Goal: Task Accomplishment & Management: Manage account settings

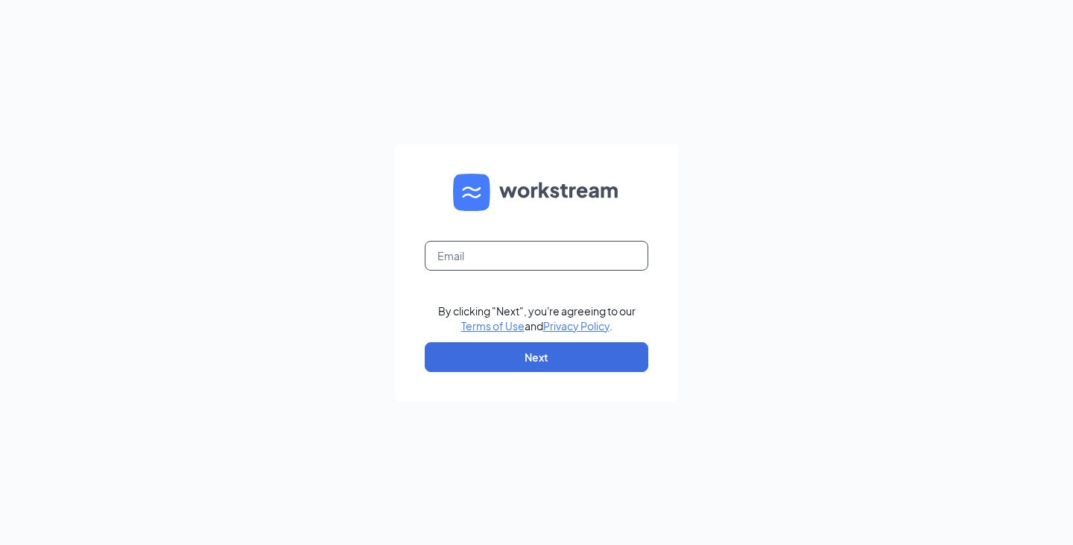
click at [498, 253] on input "text" at bounding box center [537, 256] width 224 height 30
type input "1307@hcihospitality.com"
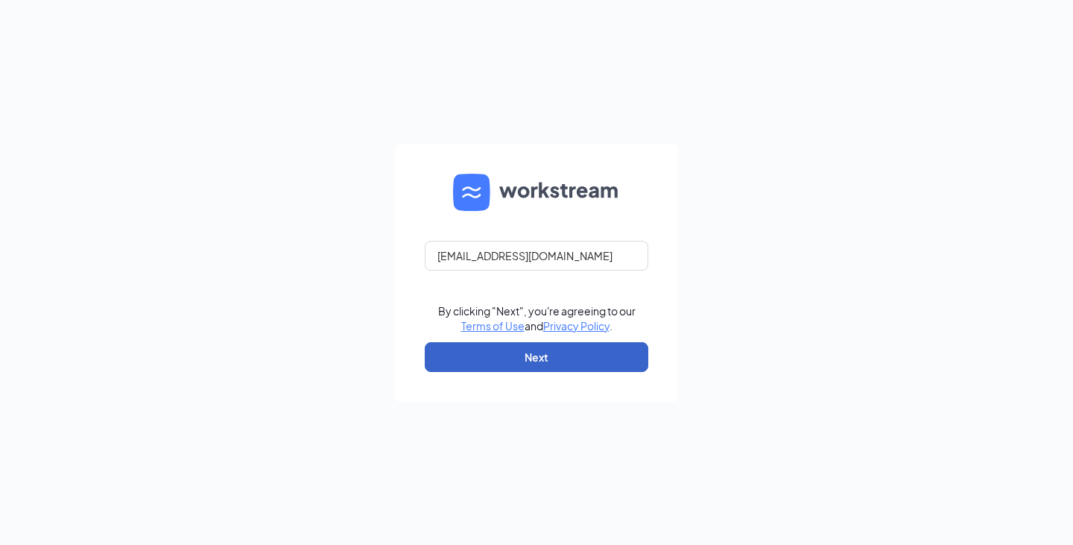
click at [575, 355] on button "Next" at bounding box center [537, 357] width 224 height 30
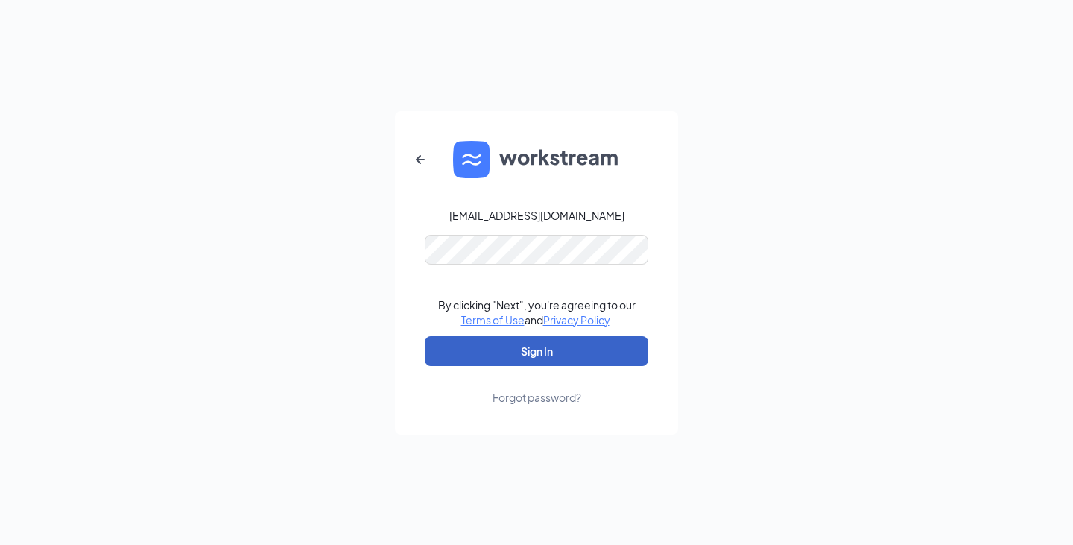
click at [551, 346] on button "Sign In" at bounding box center [537, 351] width 224 height 30
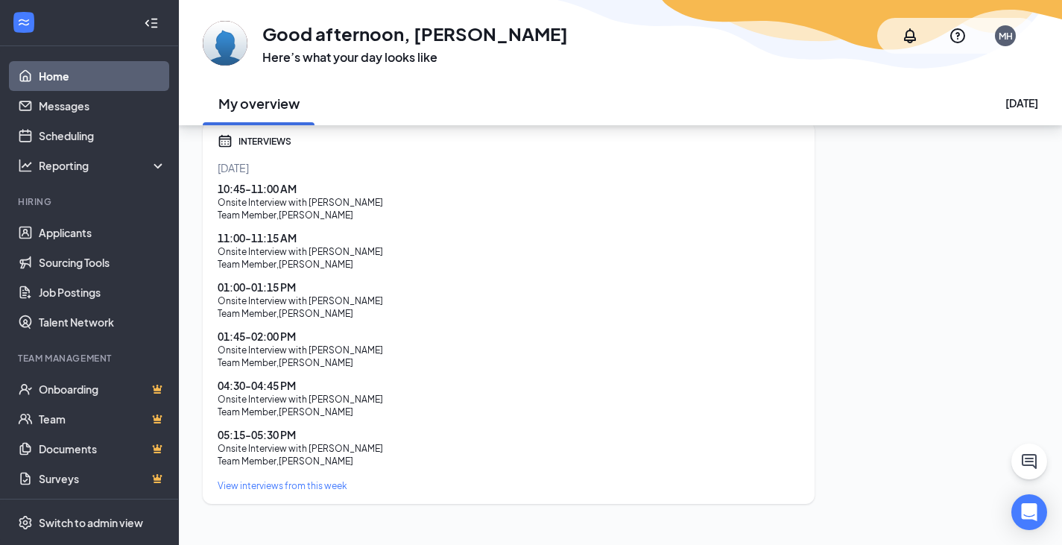
scroll to position [500, 0]
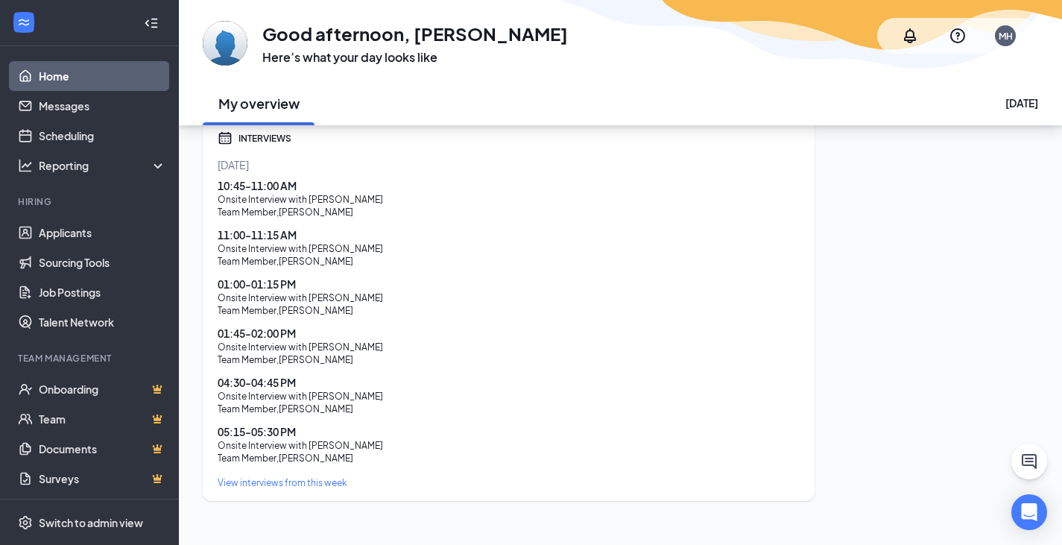
click at [314, 476] on div "View interviews from this week" at bounding box center [509, 482] width 582 height 13
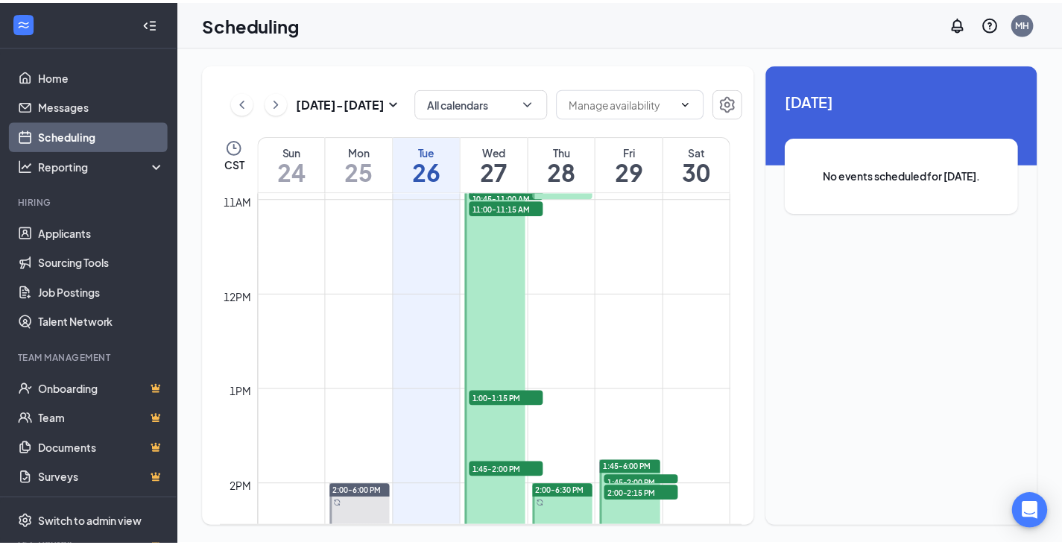
scroll to position [1177, 0]
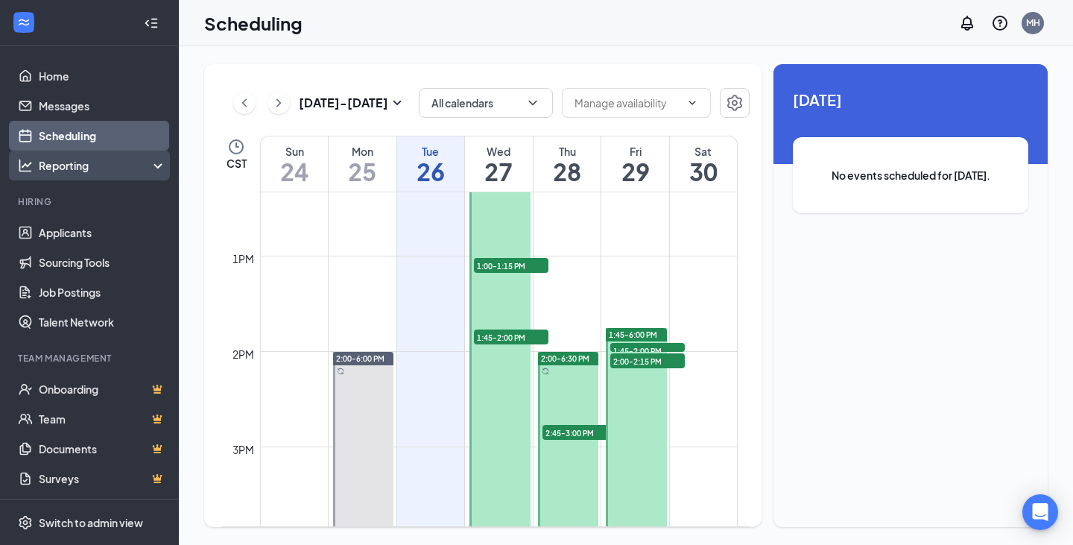
click at [77, 158] on div "Reporting" at bounding box center [103, 165] width 128 height 15
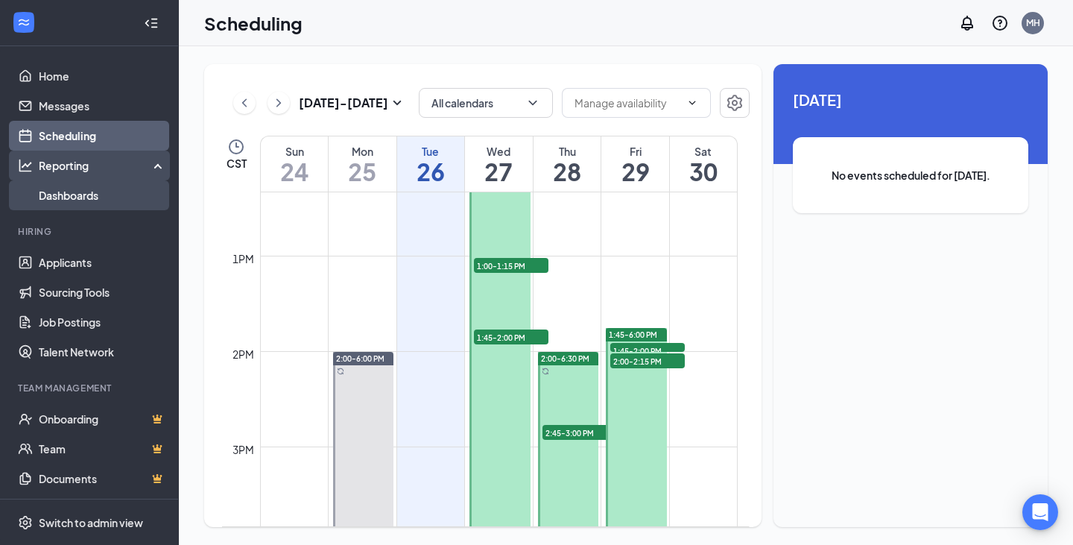
click at [73, 192] on link "Dashboards" at bounding box center [102, 195] width 127 height 30
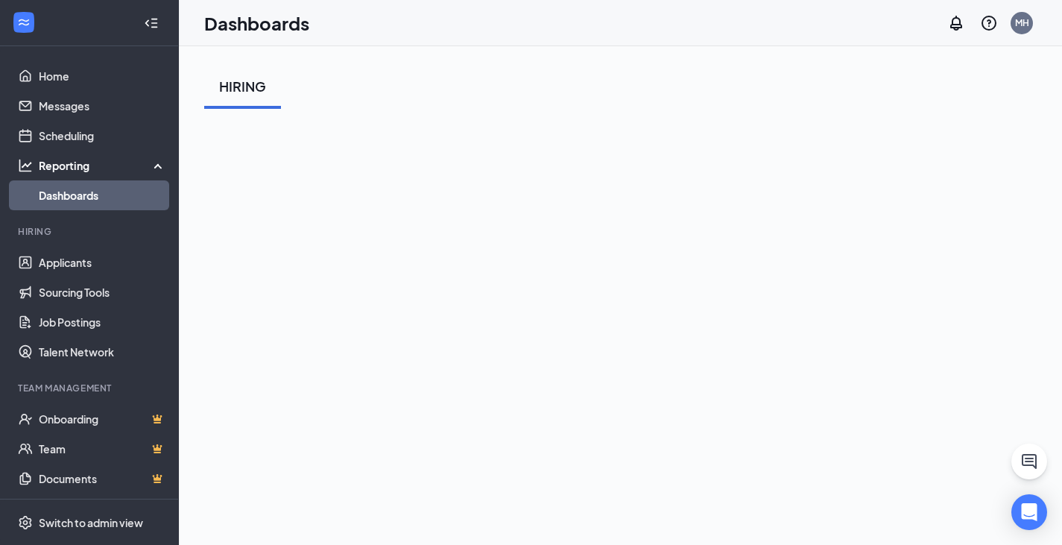
click at [60, 159] on div "Reporting" at bounding box center [103, 165] width 128 height 15
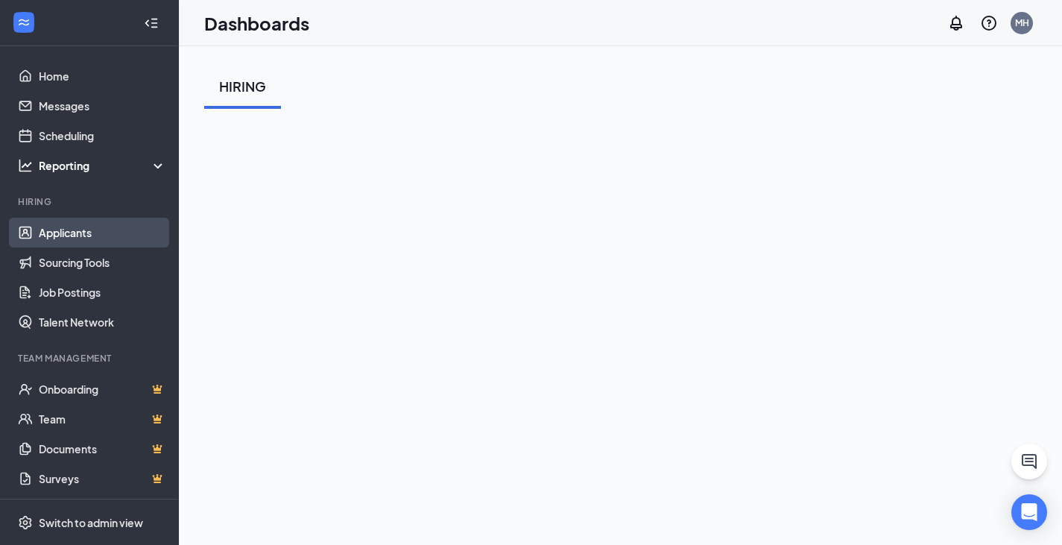
click at [75, 230] on link "Applicants" at bounding box center [102, 233] width 127 height 30
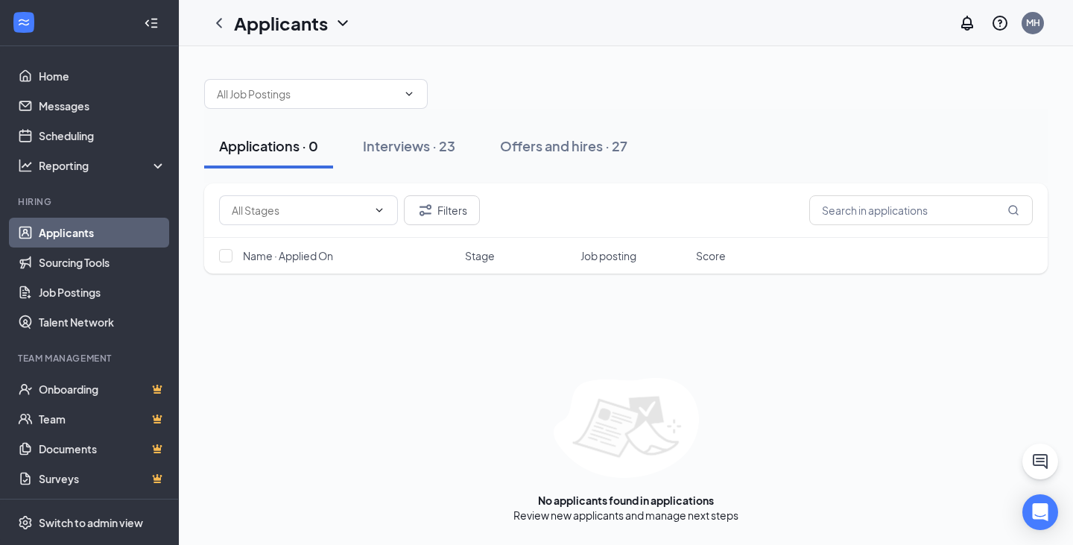
click at [337, 25] on icon "ChevronDown" at bounding box center [343, 23] width 18 height 18
click at [292, 62] on link "Applicants" at bounding box center [323, 64] width 161 height 15
click at [63, 72] on link "Home" at bounding box center [102, 76] width 127 height 30
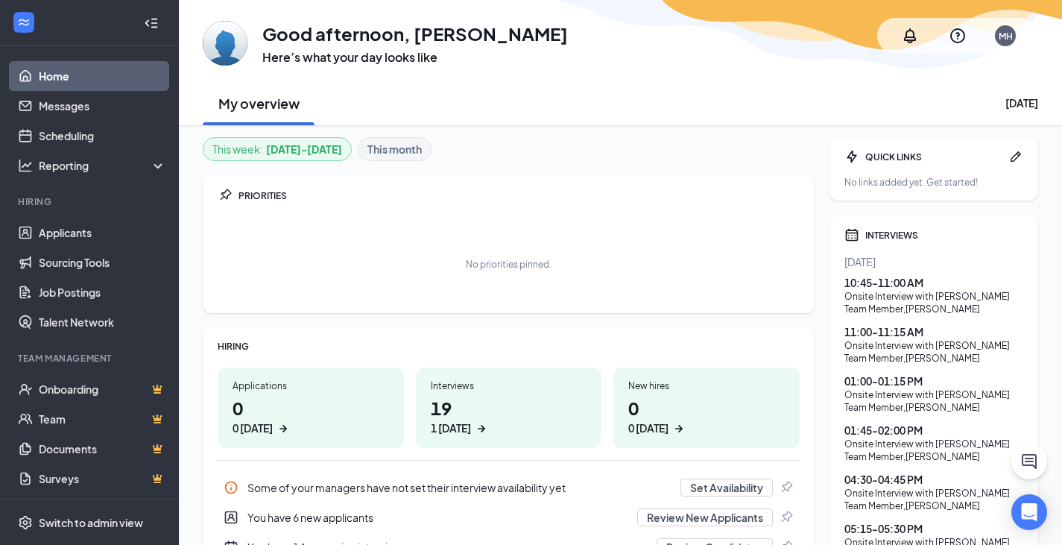
click at [313, 540] on div "You have 14 upcoming interviews" at bounding box center [447, 547] width 400 height 15
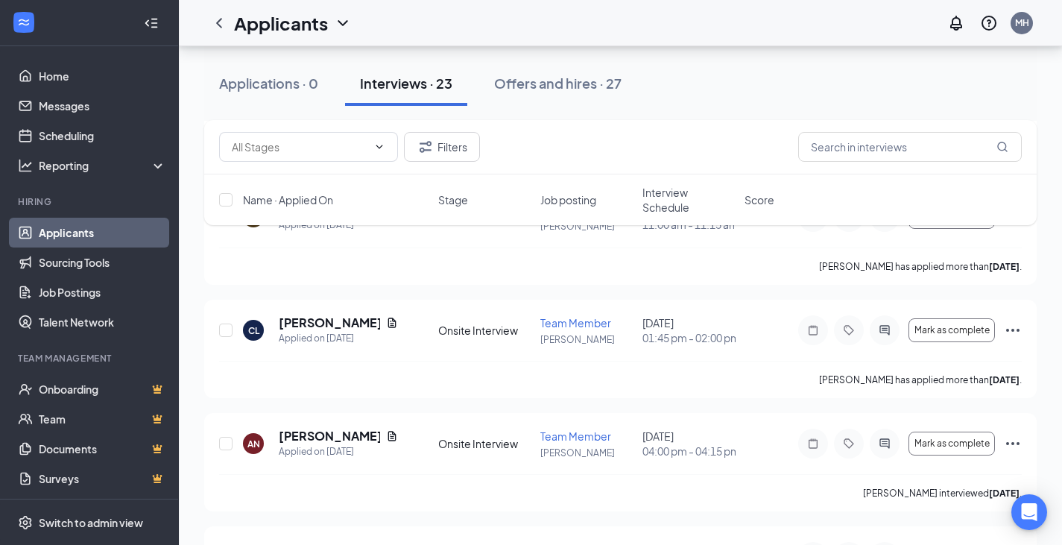
scroll to position [2420, 0]
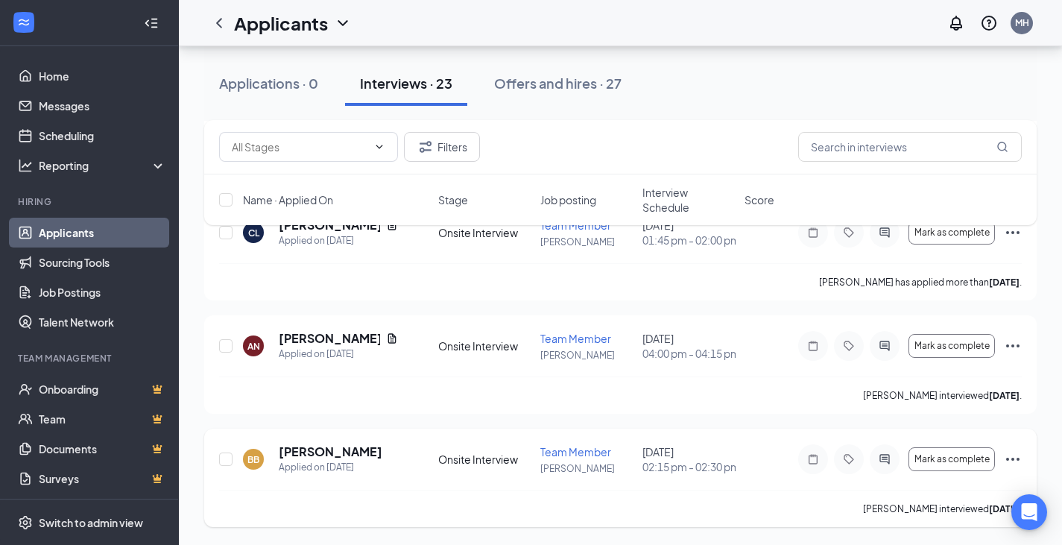
click at [1007, 458] on icon "Ellipses" at bounding box center [1012, 459] width 13 height 3
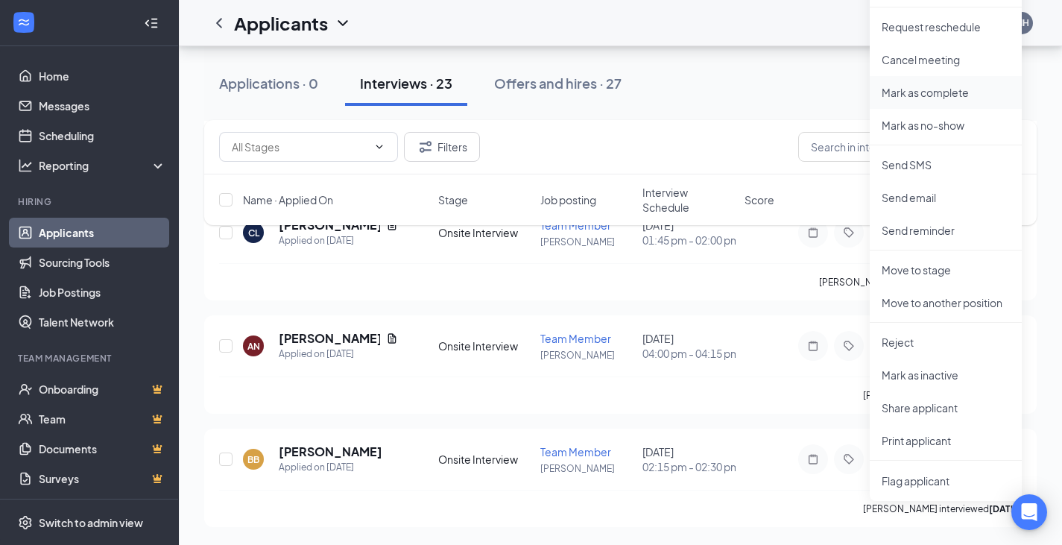
click at [932, 85] on p "Mark as complete" at bounding box center [946, 92] width 128 height 15
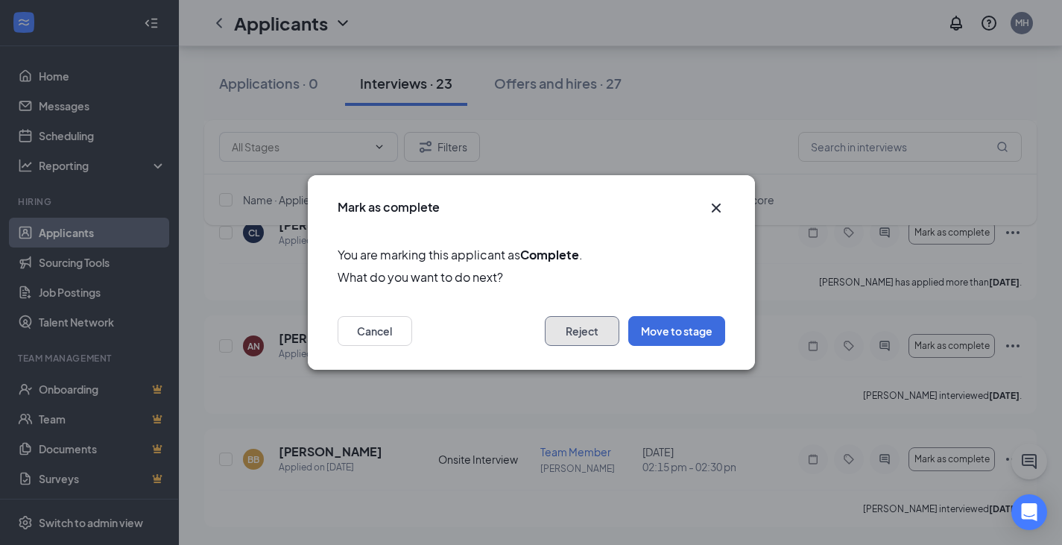
click at [603, 332] on button "Reject" at bounding box center [582, 331] width 75 height 30
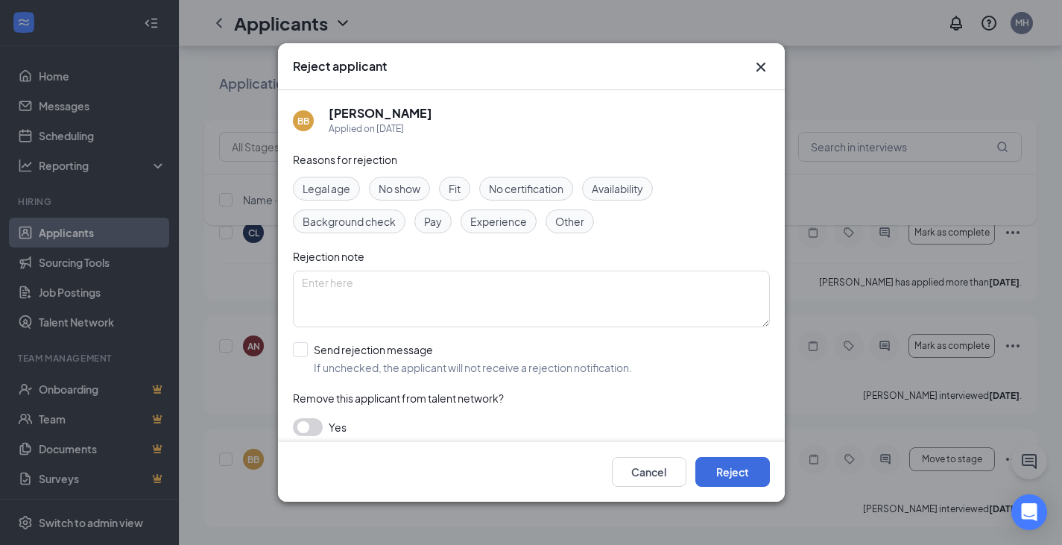
click at [502, 225] on span "Experience" at bounding box center [498, 221] width 57 height 16
click at [318, 284] on textarea at bounding box center [531, 299] width 477 height 57
click at [733, 469] on button "Reject" at bounding box center [732, 472] width 75 height 30
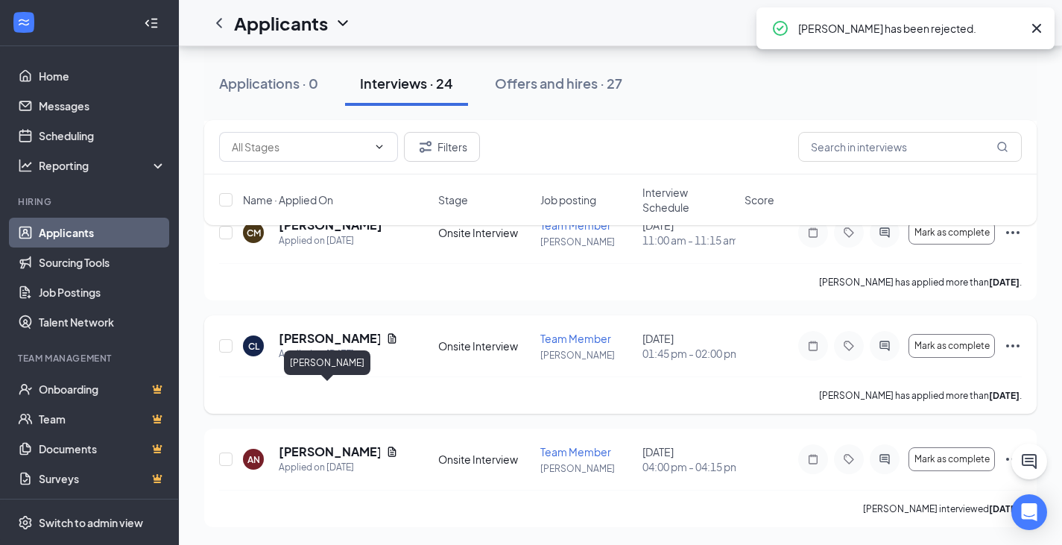
scroll to position [2414, 0]
click at [229, 461] on input "checkbox" at bounding box center [225, 458] width 13 height 13
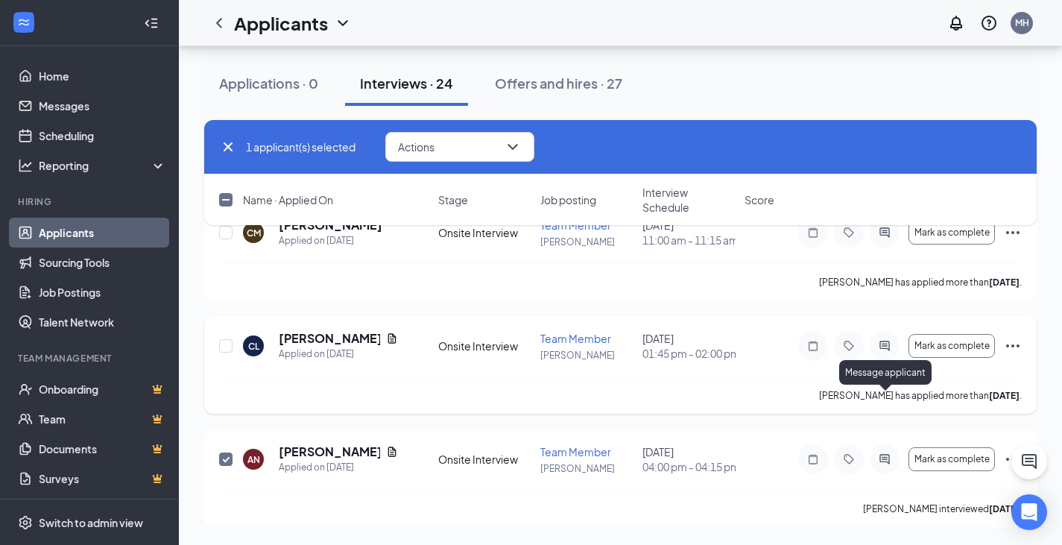
click at [885, 351] on icon "ActiveChat" at bounding box center [885, 346] width 18 height 12
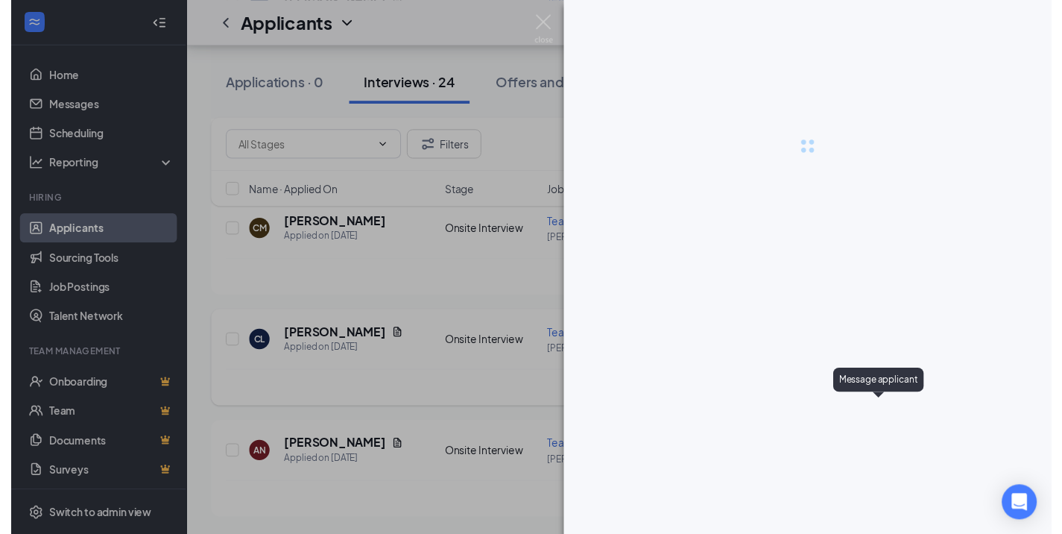
scroll to position [2405, 0]
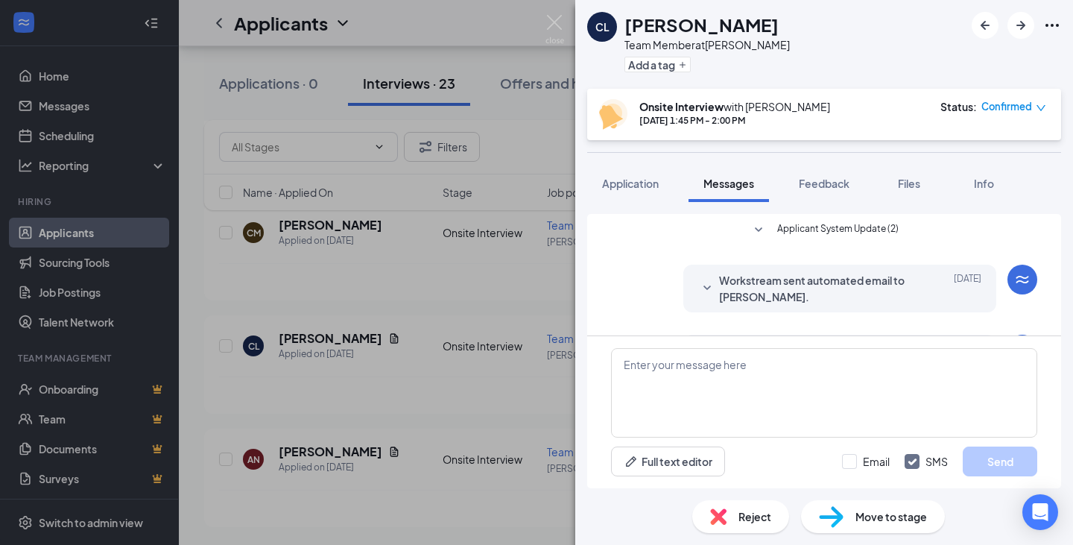
click at [495, 286] on div "CL Cameron lugo Team Member at Millard Add a tag Onsite Interview with Millard …" at bounding box center [536, 272] width 1073 height 545
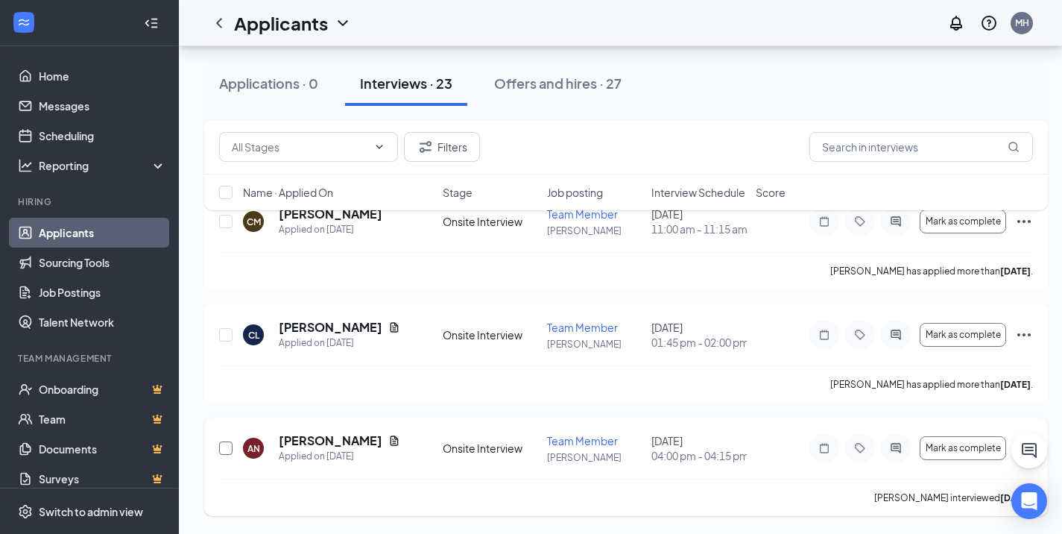
click at [227, 455] on input "checkbox" at bounding box center [225, 447] width 13 height 13
checkbox input "true"
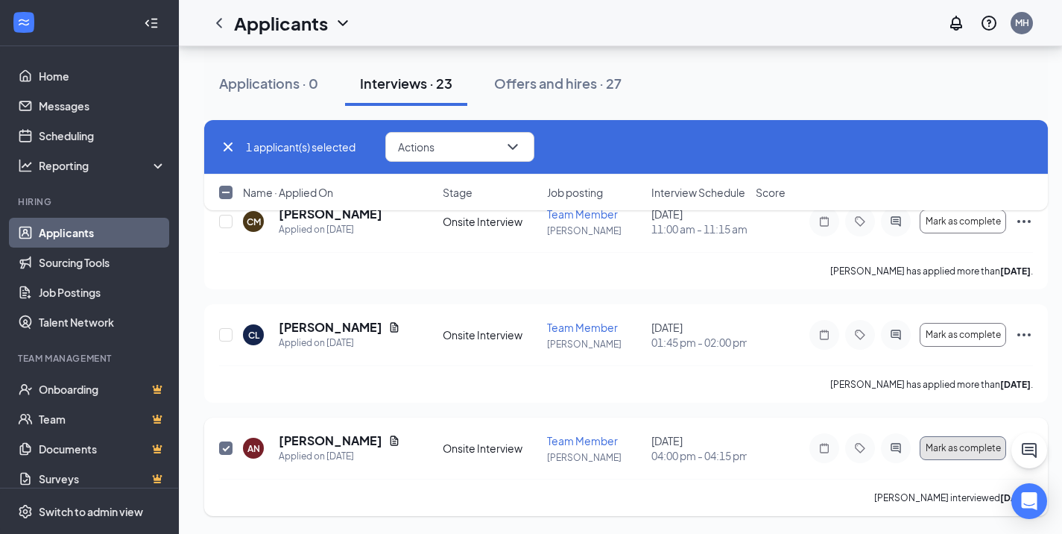
click at [981, 453] on span "Mark as complete" at bounding box center [963, 448] width 75 height 10
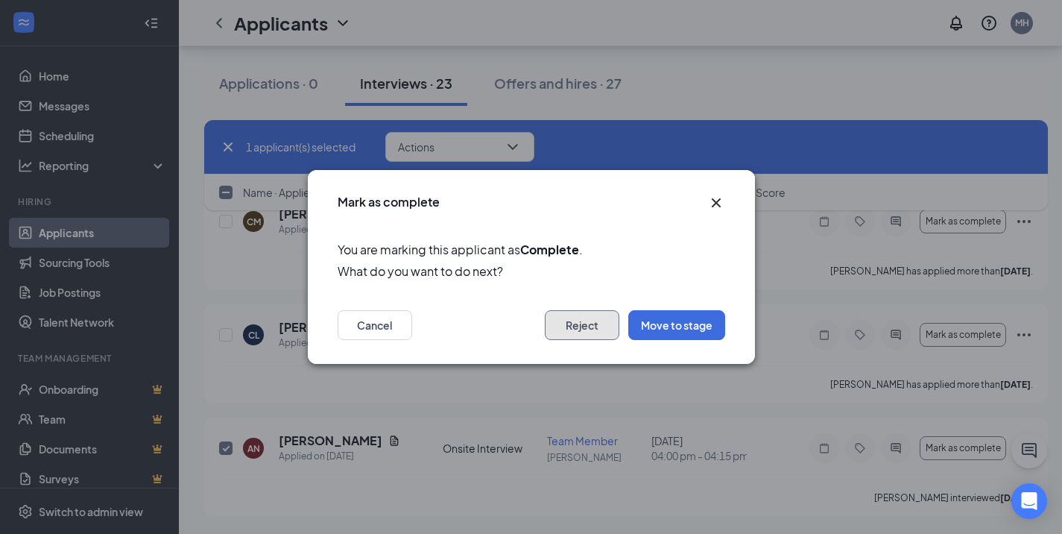
click at [610, 321] on button "Reject" at bounding box center [582, 325] width 75 height 30
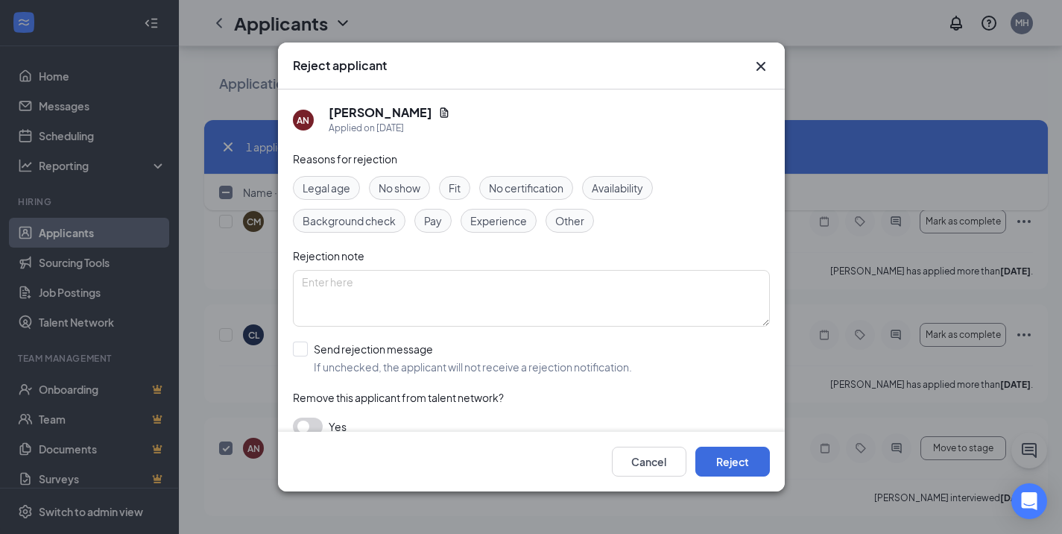
drag, startPoint x: 506, startPoint y: 217, endPoint x: 504, endPoint y: 234, distance: 17.2
click at [506, 221] on span "Experience" at bounding box center [498, 220] width 57 height 16
click at [719, 462] on button "Reject" at bounding box center [732, 461] width 75 height 30
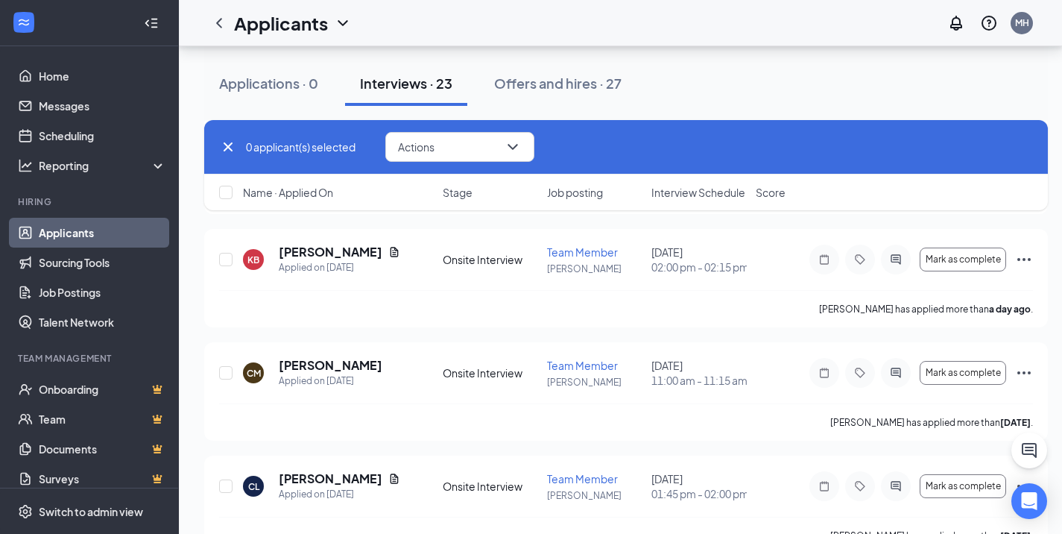
scroll to position [2303, 0]
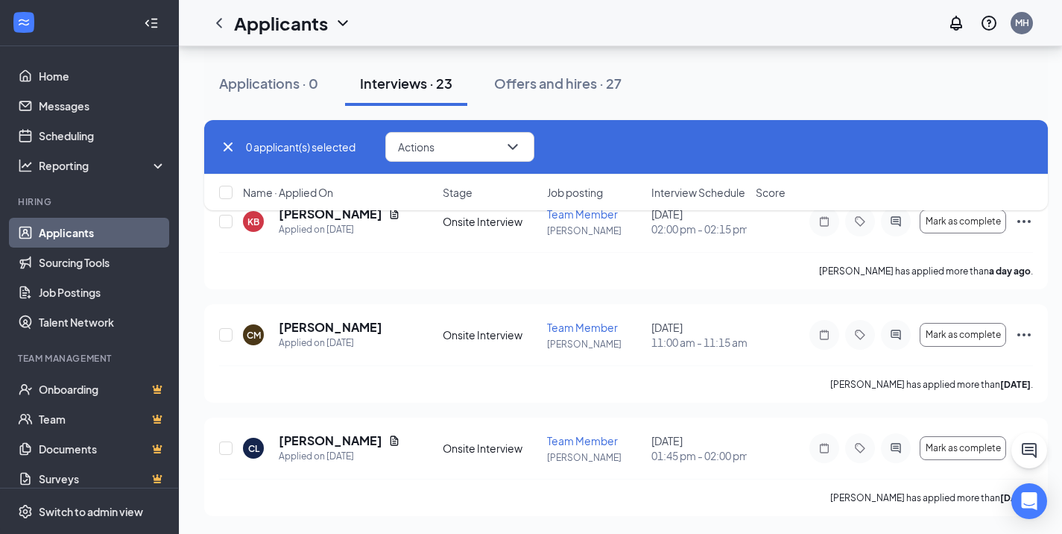
click at [439, 86] on div "Interviews · 23" at bounding box center [406, 83] width 92 height 19
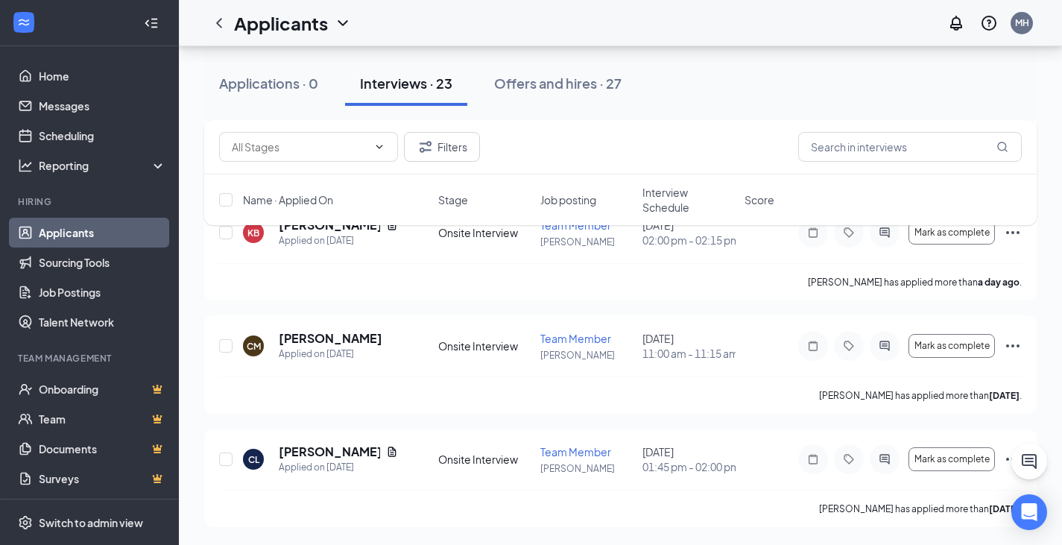
scroll to position [2246, 0]
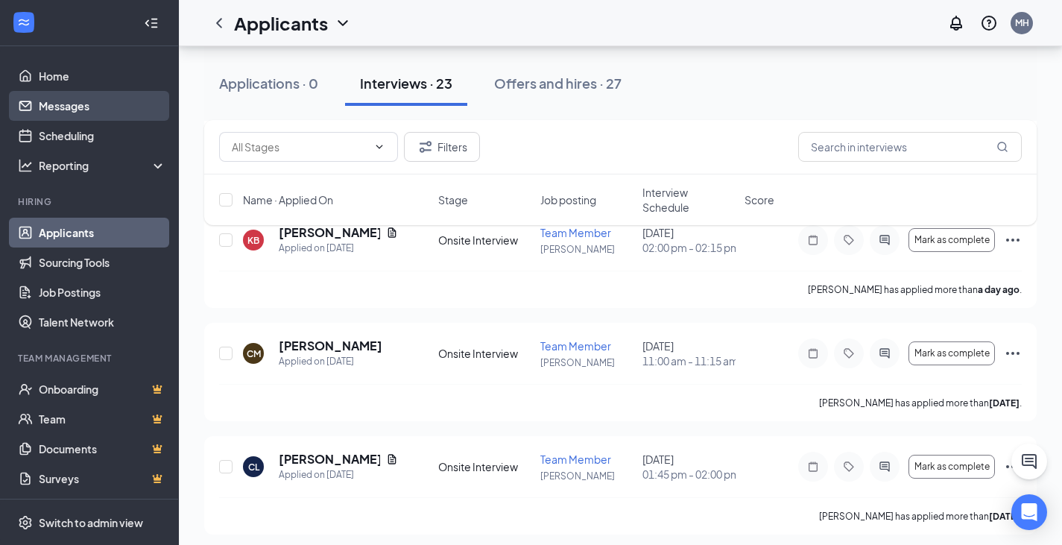
click at [51, 104] on link "Messages" at bounding box center [102, 106] width 127 height 30
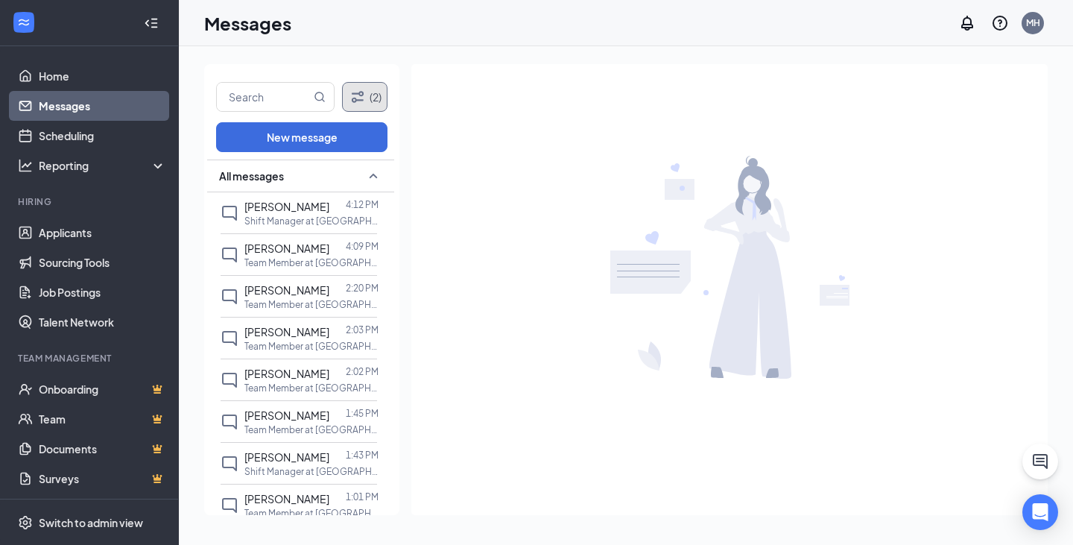
click at [352, 95] on icon "Filter" at bounding box center [358, 97] width 18 height 18
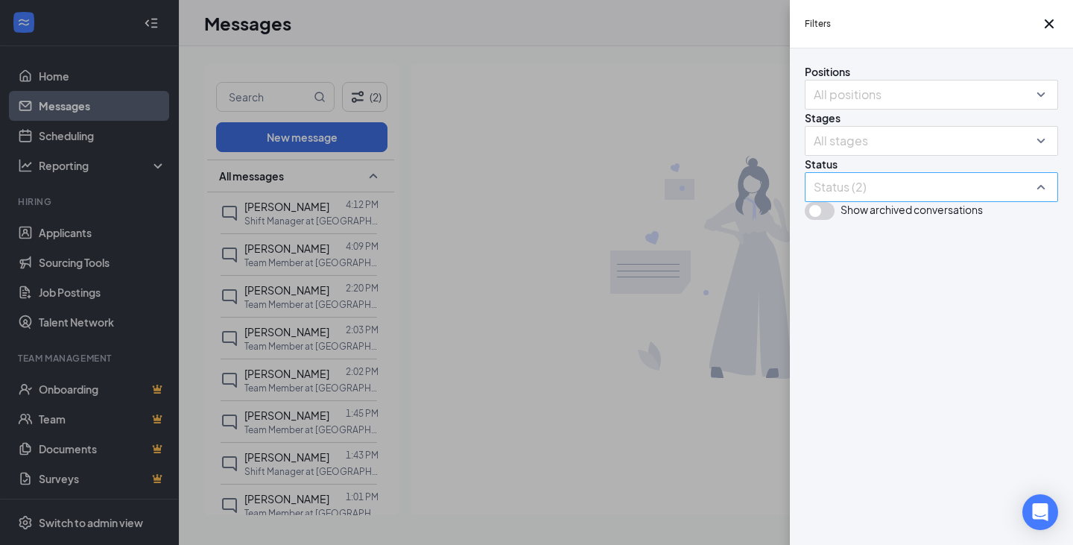
click at [1043, 202] on div "Status (2)" at bounding box center [931, 187] width 253 height 30
drag, startPoint x: 388, startPoint y: 256, endPoint x: 375, endPoint y: 303, distance: 49.5
click at [375, 303] on div "Filters Positions All positions Stages All stages Status Status (2) Show archiv…" at bounding box center [536, 272] width 1073 height 545
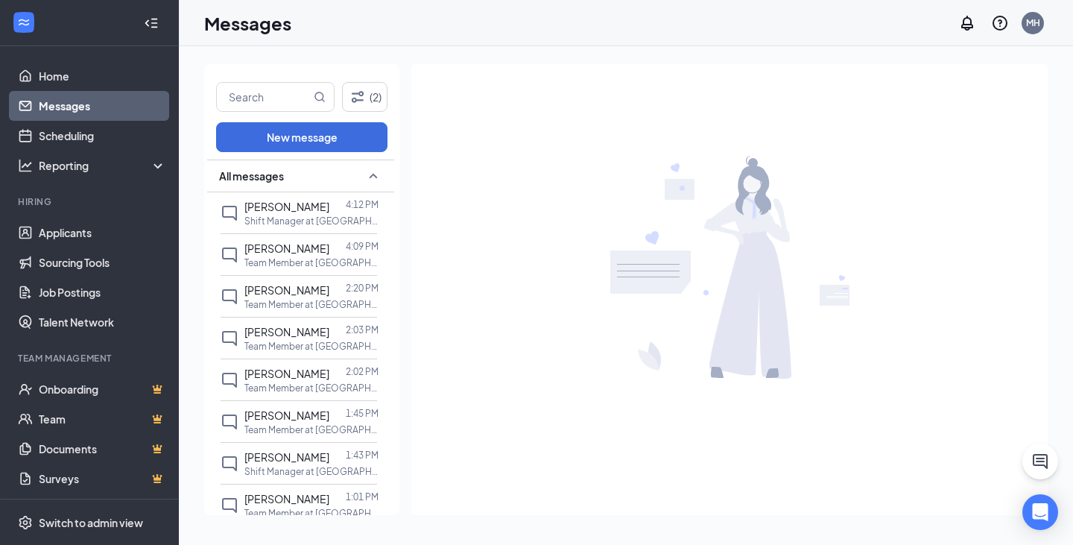
click at [300, 341] on p "Team Member at Millard" at bounding box center [311, 346] width 134 height 13
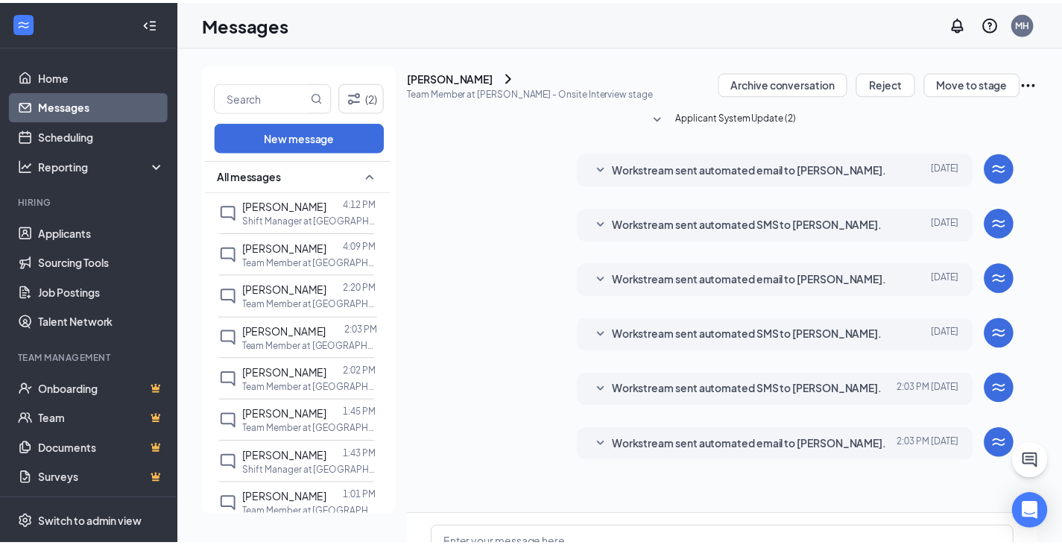
scroll to position [145, 0]
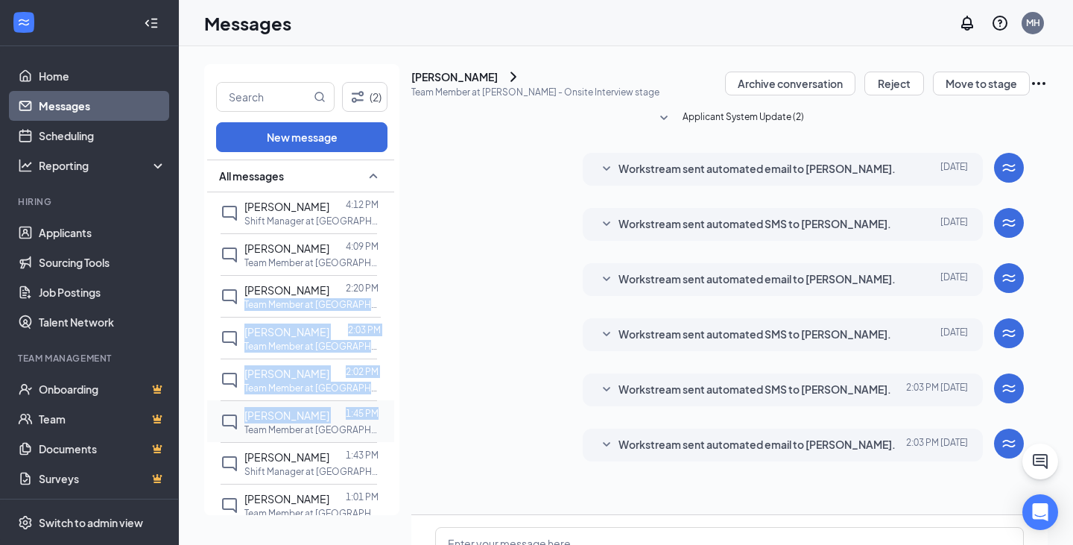
drag, startPoint x: 382, startPoint y: 277, endPoint x: 367, endPoint y: 435, distance: 158.7
click at [54, 77] on link "Home" at bounding box center [102, 76] width 127 height 30
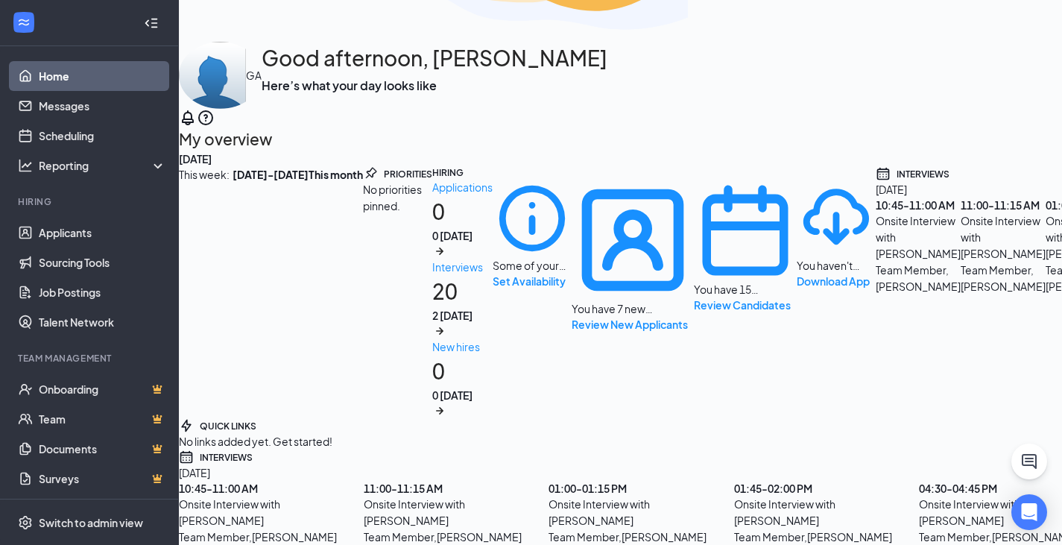
scroll to position [104, 0]
click at [364, 496] on div "Onsite Interview with Franyis Colina" at bounding box center [271, 512] width 185 height 33
click at [364, 481] on div "10:45 - 11:00 AM" at bounding box center [271, 488] width 185 height 15
click at [364, 496] on div "Onsite Interview with Franyis Colina" at bounding box center [271, 512] width 185 height 33
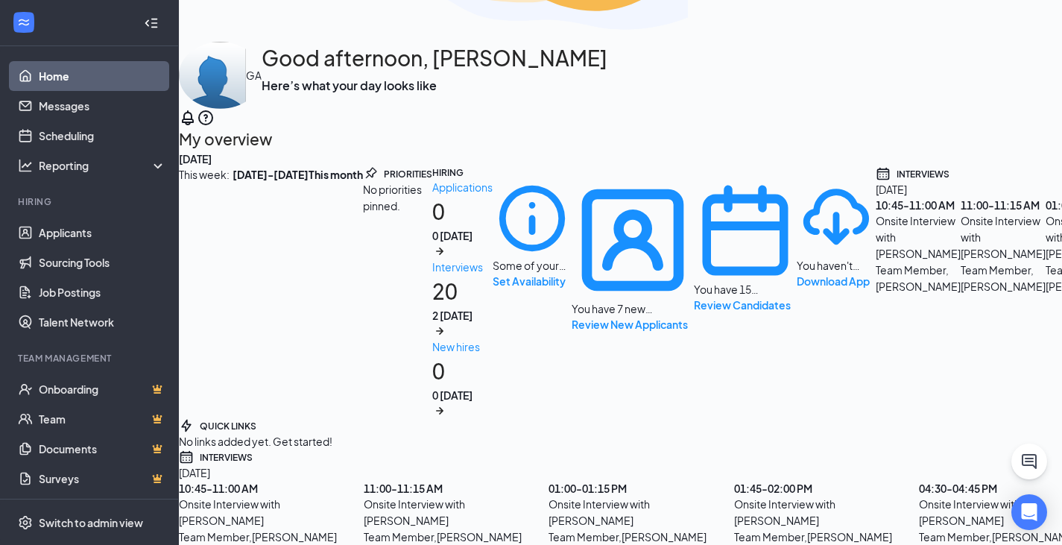
click at [879, 464] on div "Tomorrow" at bounding box center [734, 472] width 1110 height 16
click at [364, 528] on div "Team Member , Millard" at bounding box center [271, 536] width 185 height 16
click at [876, 212] on div "10:45 - 11:00 AM" at bounding box center [918, 204] width 85 height 15
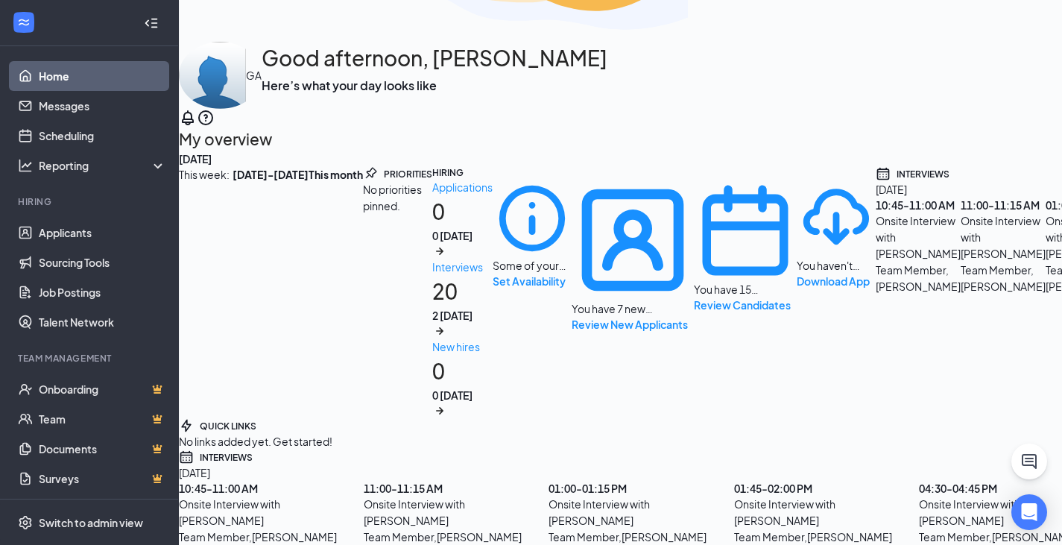
click at [876, 212] on div "10:45 - 11:00 AM" at bounding box center [918, 204] width 85 height 15
click at [876, 181] on icon "Calendar" at bounding box center [883, 173] width 15 height 15
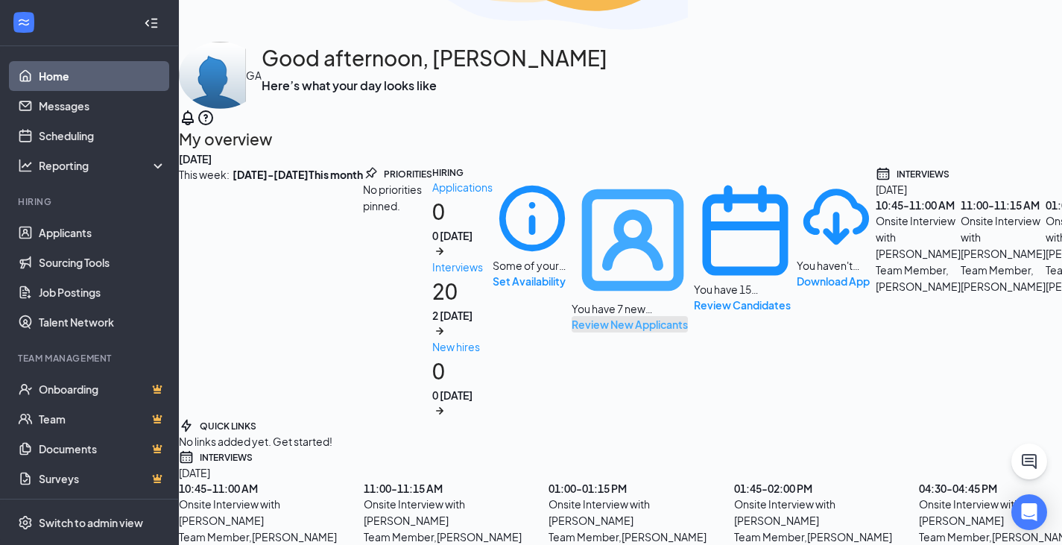
click at [688, 316] on button "Review New Applicants" at bounding box center [630, 324] width 116 height 16
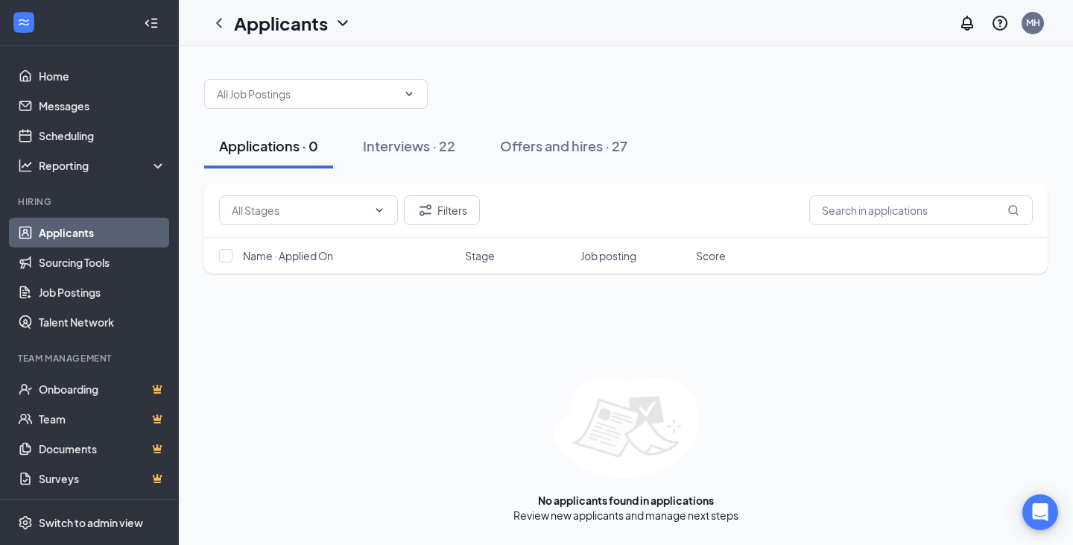
click at [265, 151] on div "Applications · 0" at bounding box center [268, 145] width 99 height 19
click at [412, 147] on div "Interviews · 22" at bounding box center [409, 145] width 92 height 19
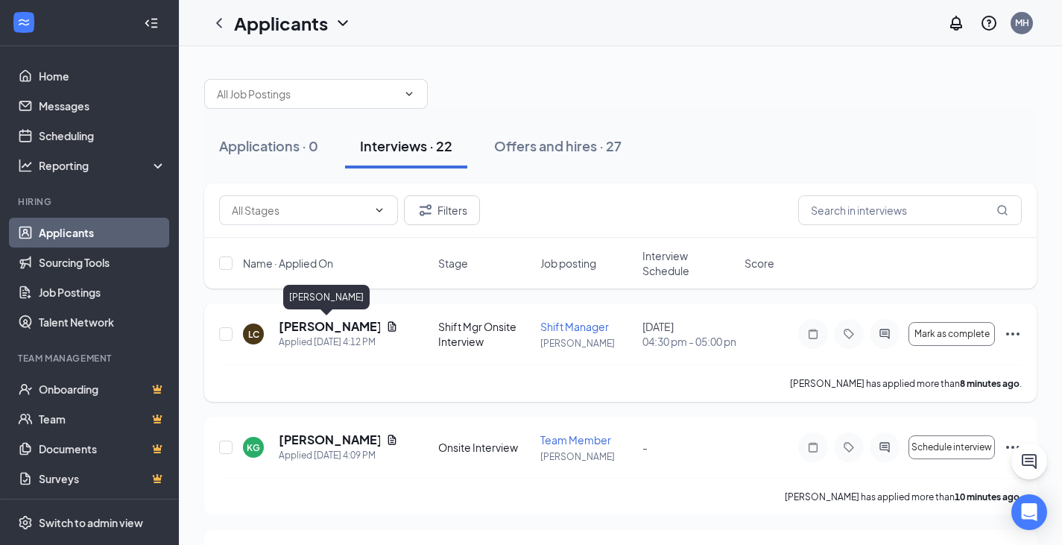
click at [331, 331] on h5 "[PERSON_NAME]" at bounding box center [329, 326] width 101 height 16
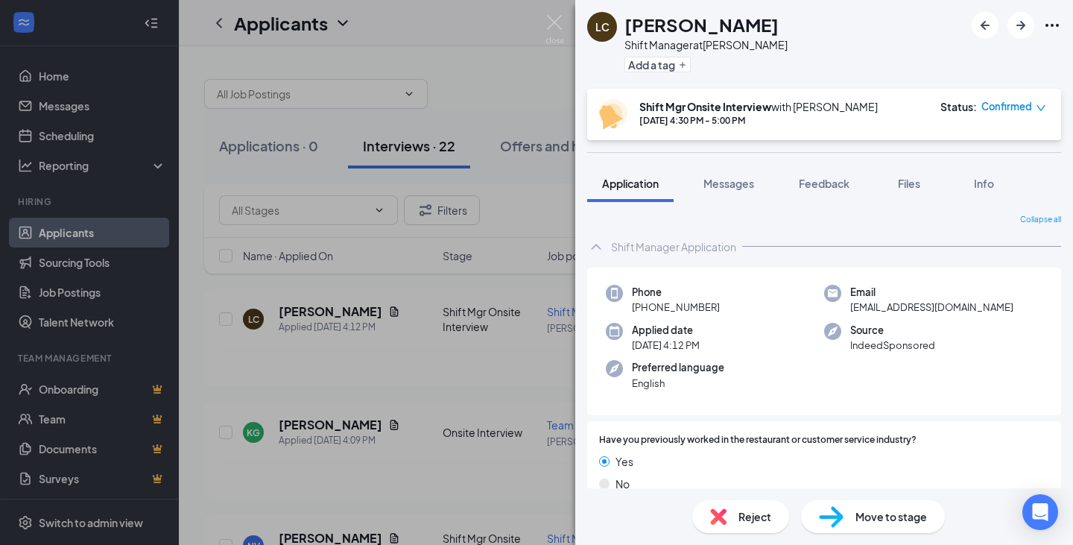
click at [506, 66] on div "LC [PERSON_NAME] Shift Manager at [PERSON_NAME] Add a tag Shift Mgr Onsite Inte…" at bounding box center [536, 272] width 1073 height 545
click at [561, 520] on div "LC [PERSON_NAME] Shift Manager at [PERSON_NAME] Add a tag Shift Mgr Onsite Inte…" at bounding box center [536, 272] width 1073 height 545
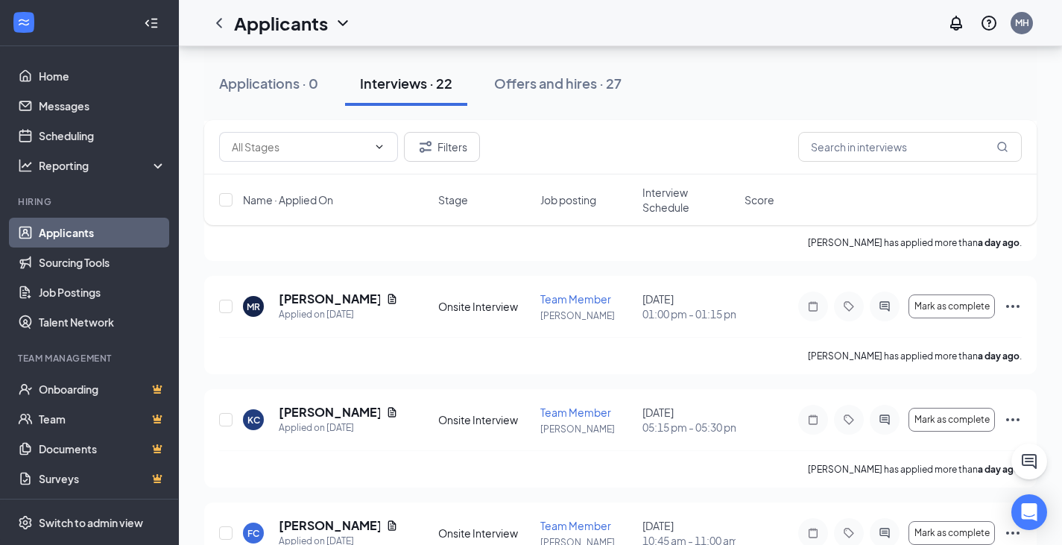
scroll to position [945, 0]
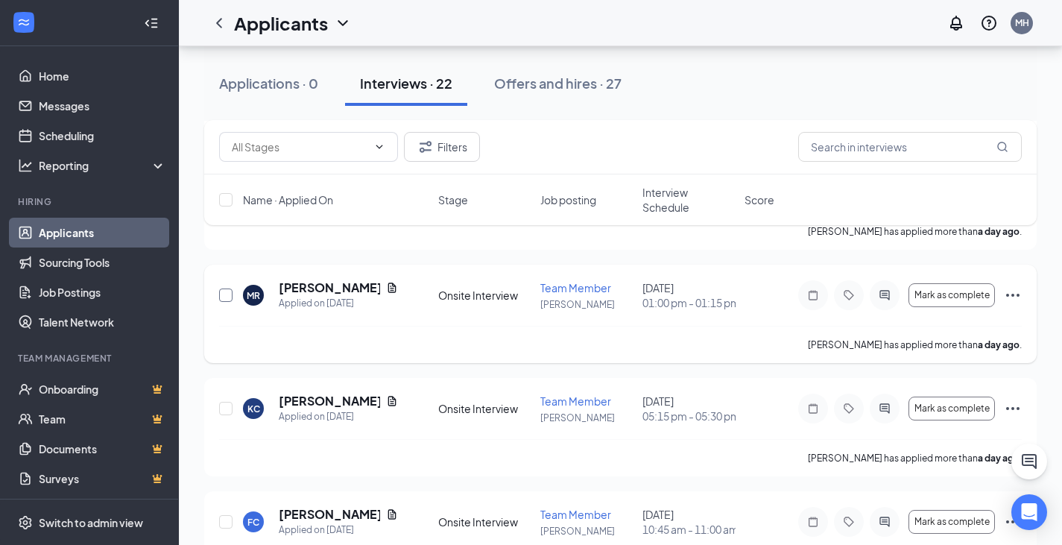
drag, startPoint x: 221, startPoint y: 332, endPoint x: 250, endPoint y: 340, distance: 30.2
click at [223, 302] on input "checkbox" at bounding box center [225, 294] width 13 height 13
checkbox input "true"
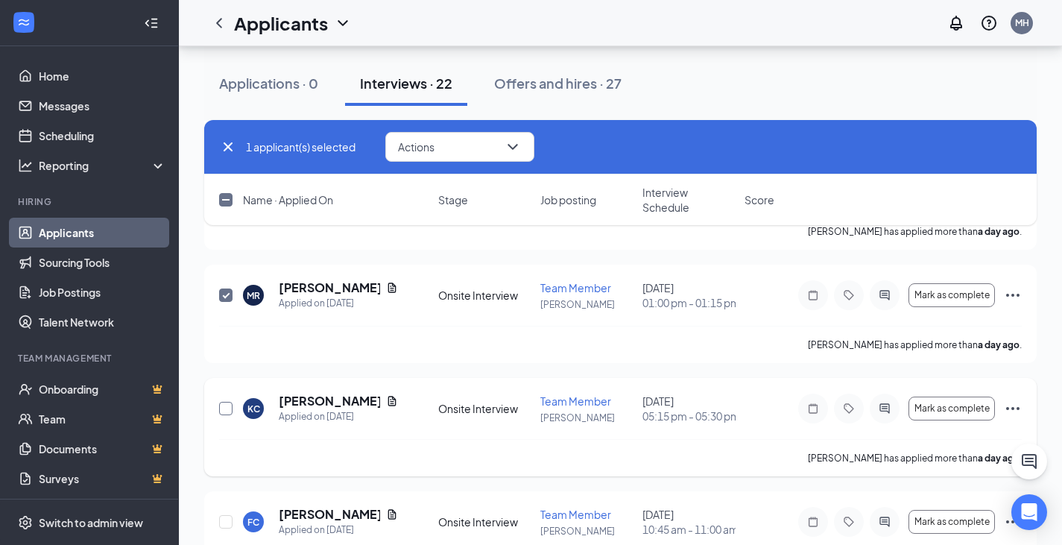
click at [227, 415] on input "checkbox" at bounding box center [225, 408] width 13 height 13
checkbox input "true"
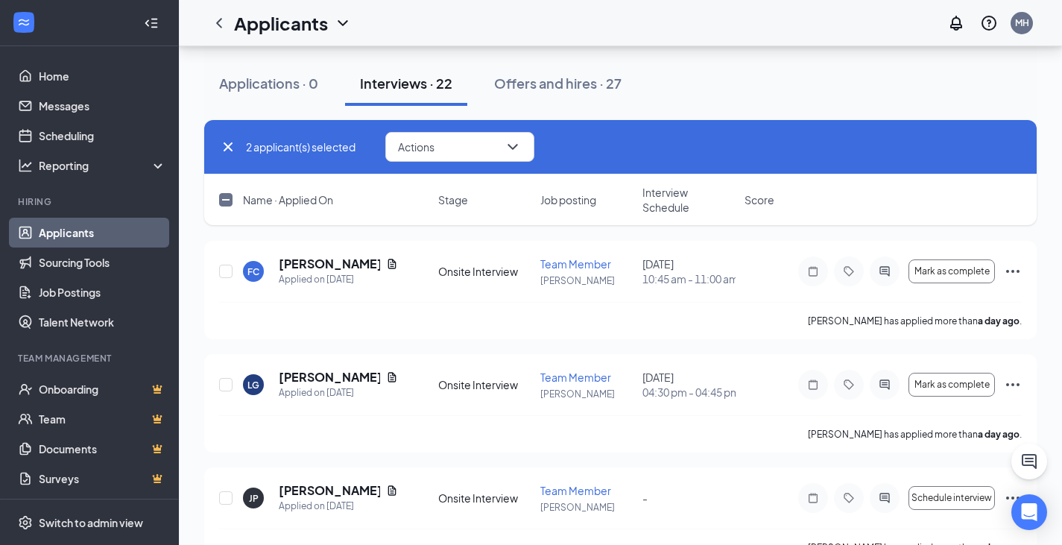
scroll to position [1261, 0]
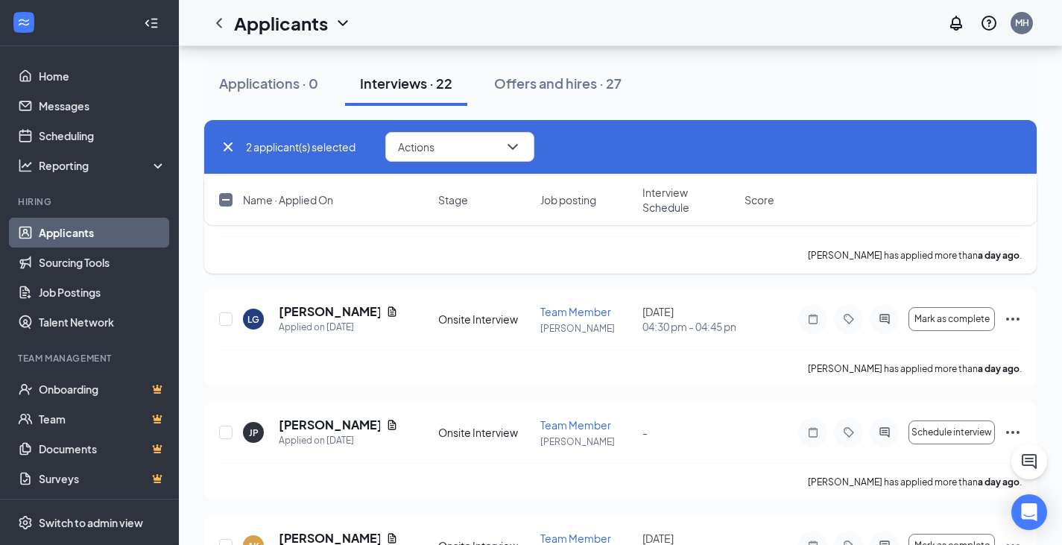
click at [224, 212] on input "checkbox" at bounding box center [225, 205] width 13 height 13
checkbox input "true"
click at [232, 326] on input "checkbox" at bounding box center [225, 318] width 13 height 13
checkbox input "true"
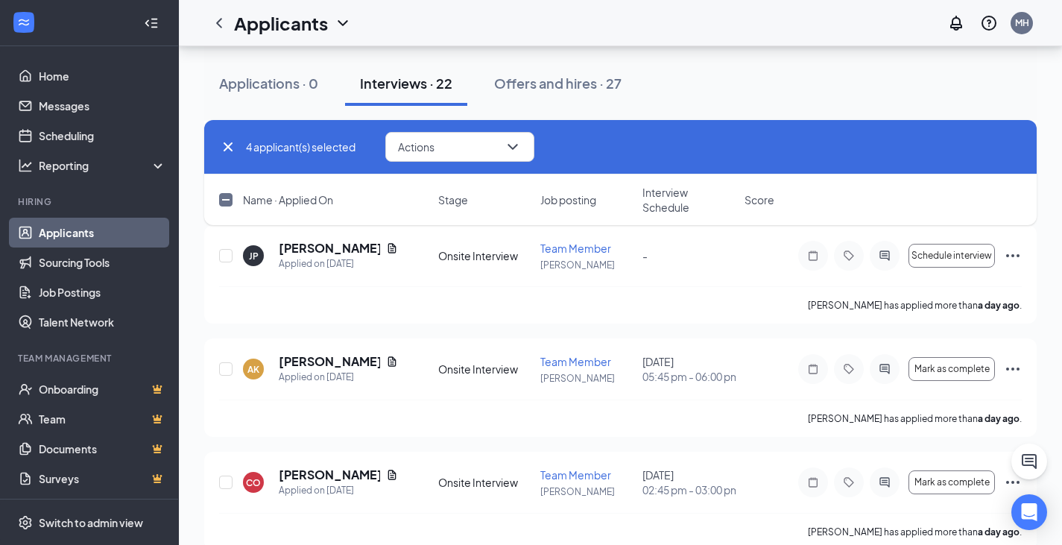
scroll to position [1442, 0]
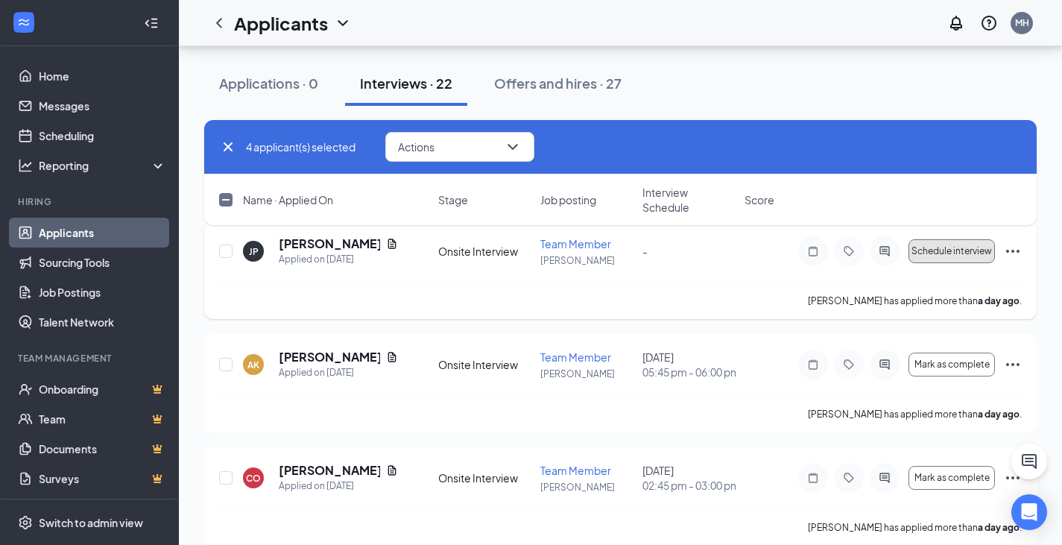
click at [943, 256] on span "Schedule interview" at bounding box center [951, 251] width 80 height 10
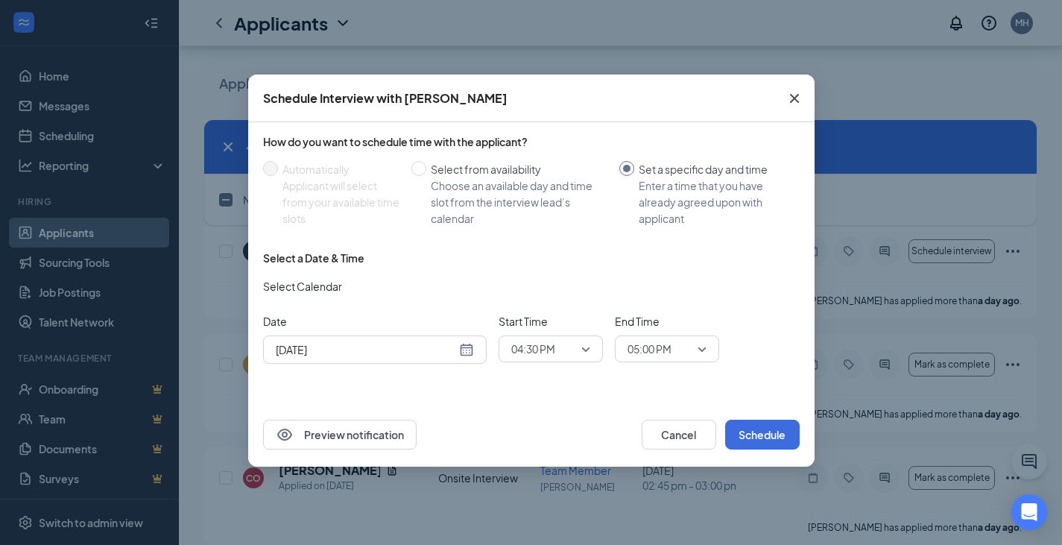
click at [795, 101] on icon "Cross" at bounding box center [794, 98] width 18 height 18
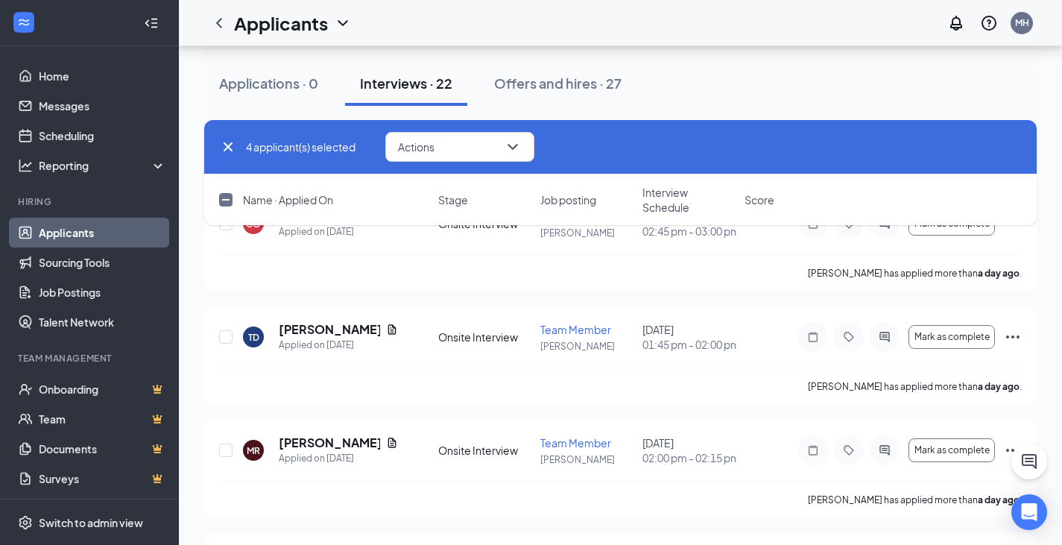
scroll to position [1721, 0]
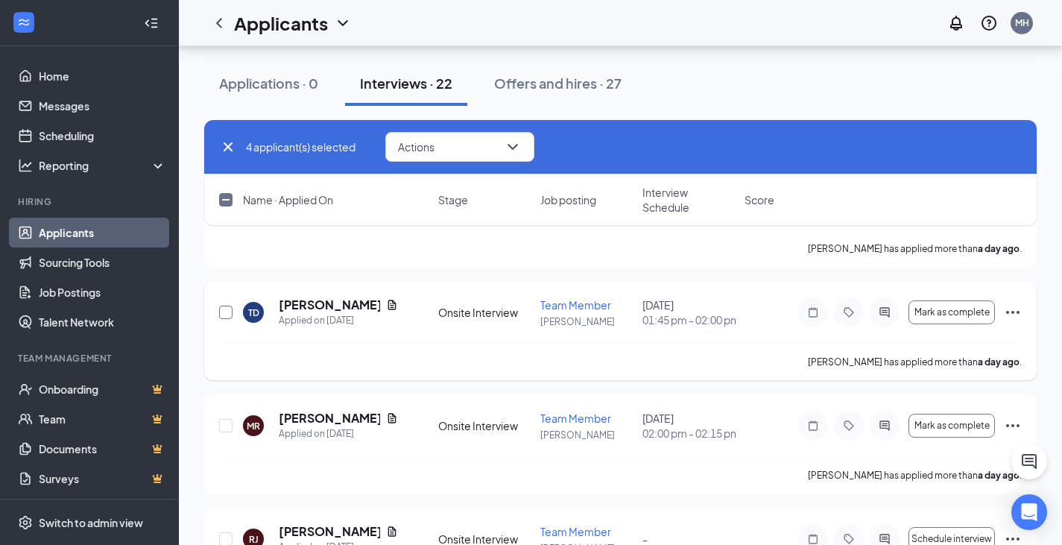
click at [221, 319] on input "checkbox" at bounding box center [225, 312] width 13 height 13
checkbox input "true"
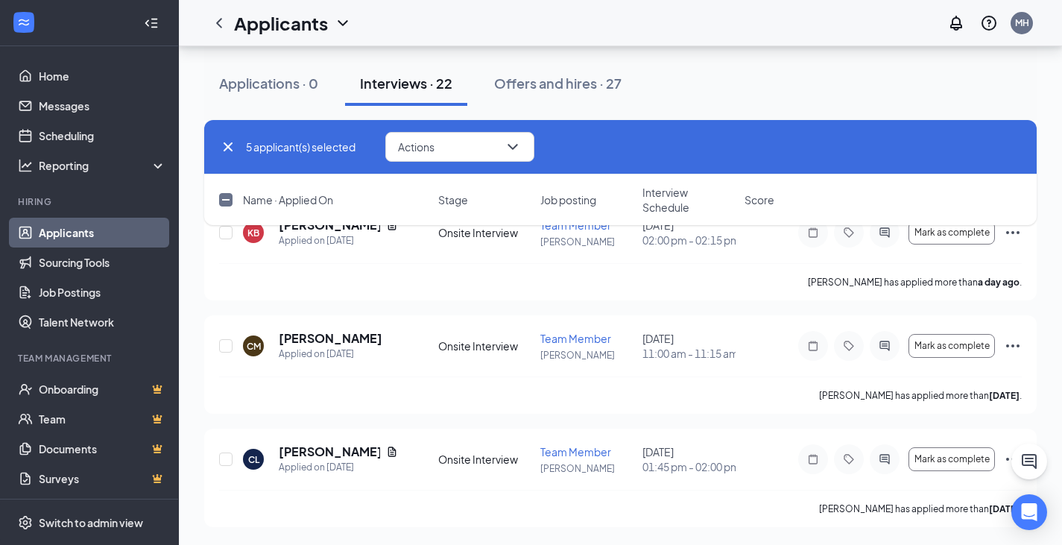
scroll to position [2307, 0]
click at [224, 347] on input "checkbox" at bounding box center [225, 345] width 13 height 13
checkbox input "true"
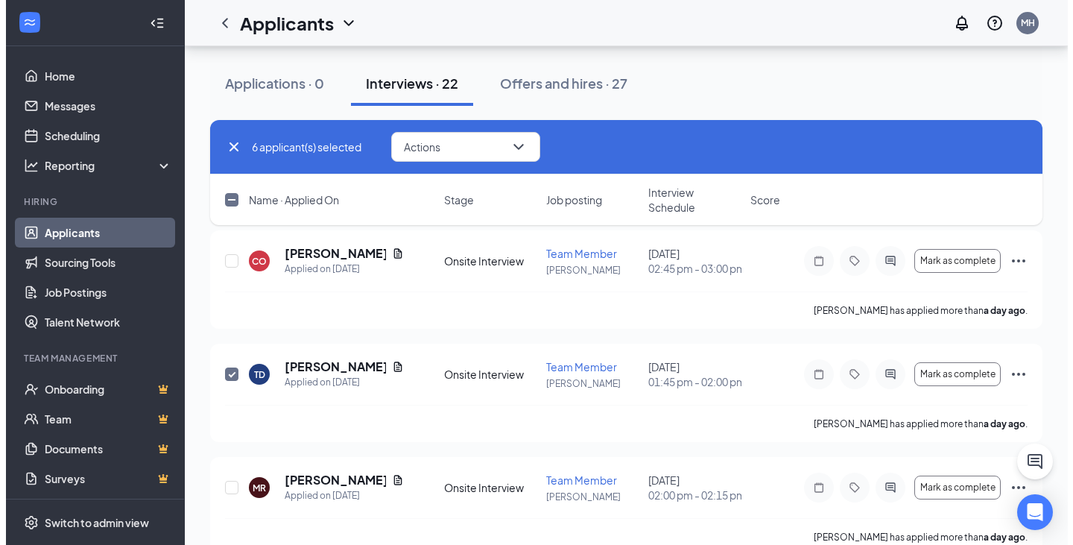
scroll to position [1724, 0]
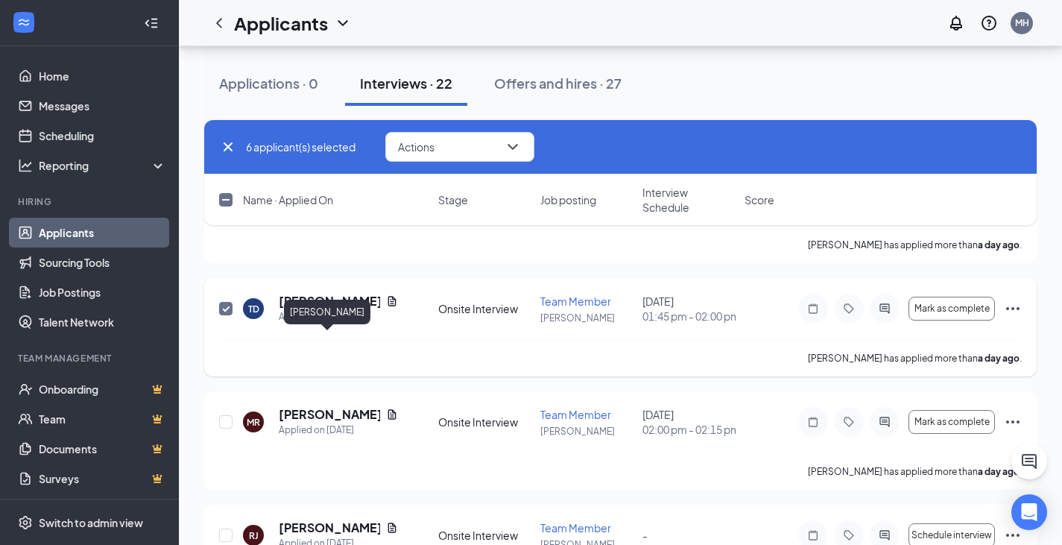
click at [318, 309] on h5 "[PERSON_NAME]" at bounding box center [329, 301] width 101 height 16
checkbox input "false"
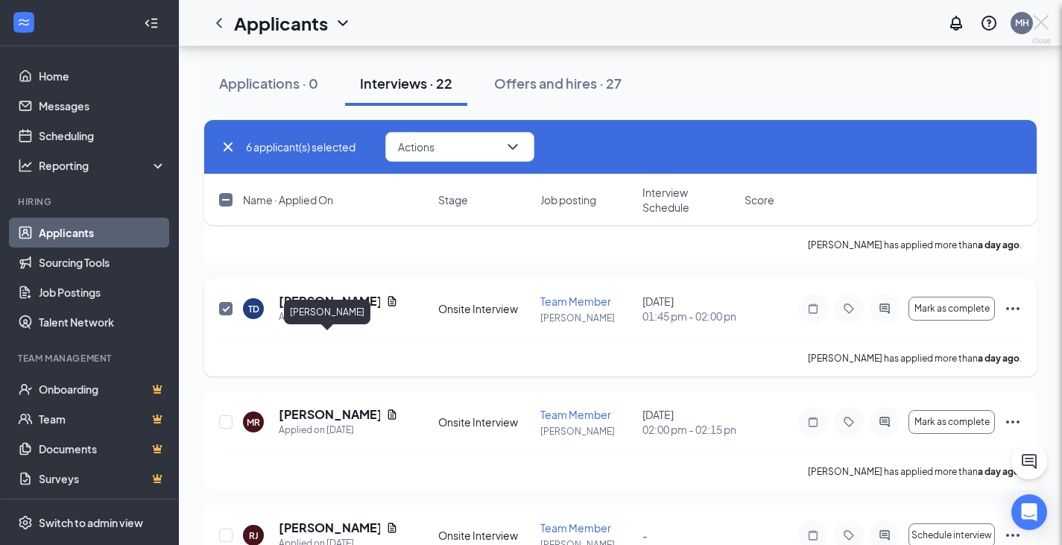
checkbox input "false"
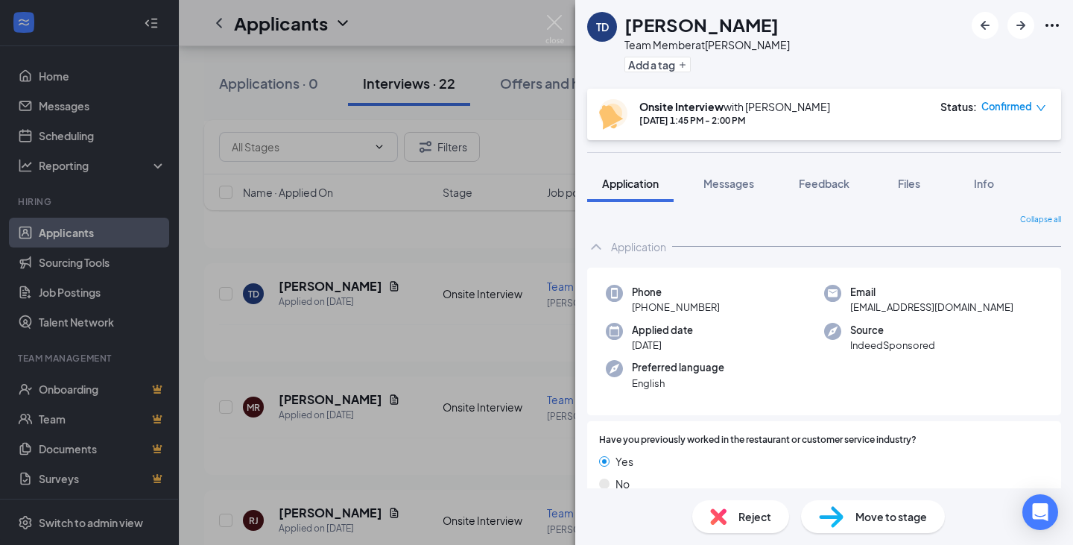
scroll to position [1007, 0]
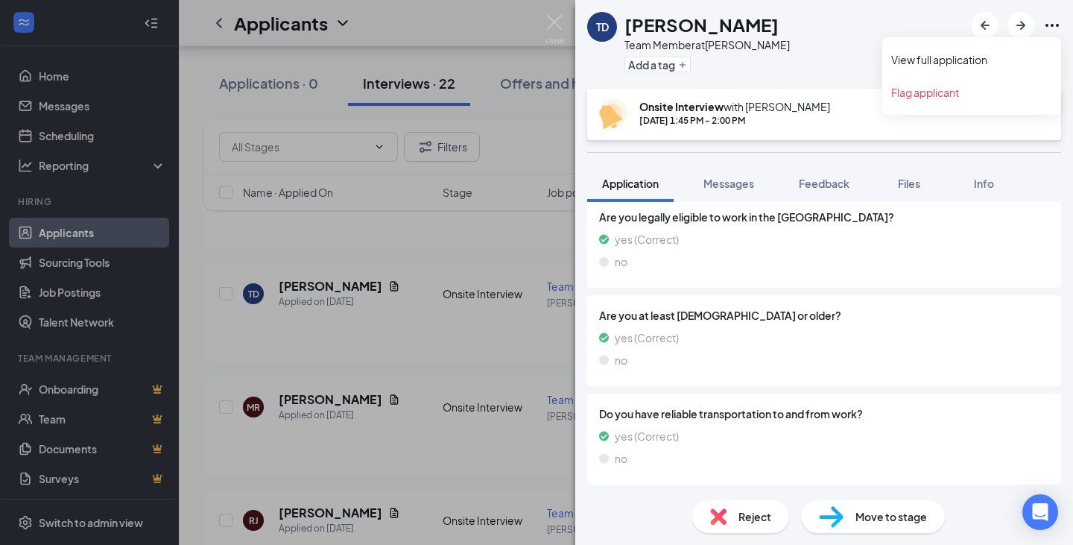
click at [1050, 22] on icon "Ellipses" at bounding box center [1052, 25] width 18 height 18
click at [963, 59] on link "View full application" at bounding box center [971, 59] width 161 height 15
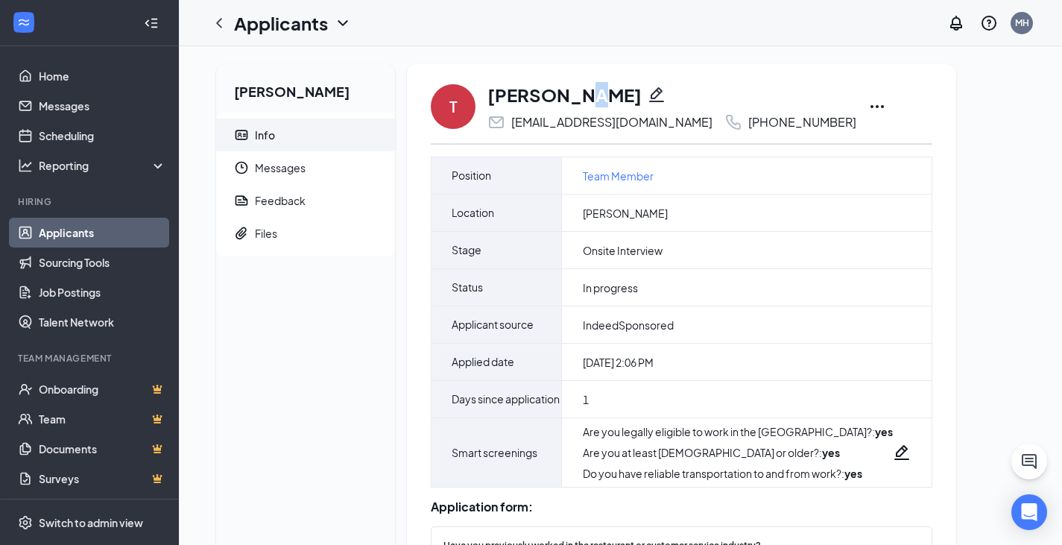
drag, startPoint x: 572, startPoint y: 84, endPoint x: 569, endPoint y: 93, distance: 9.4
click at [569, 92] on h1 "[PERSON_NAME]" at bounding box center [564, 94] width 154 height 25
click at [870, 107] on icon "Ellipses" at bounding box center [876, 106] width 13 height 3
